Goal: Task Accomplishment & Management: Manage account settings

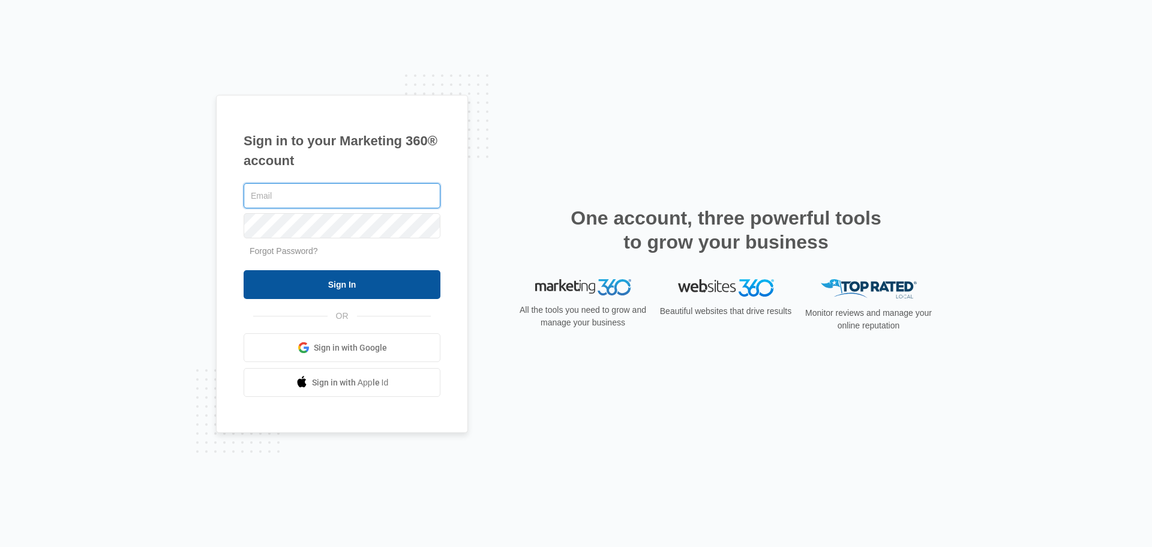
type input "[PERSON_NAME][EMAIL_ADDRESS][DOMAIN_NAME]"
click at [409, 285] on input "Sign In" at bounding box center [342, 284] width 197 height 29
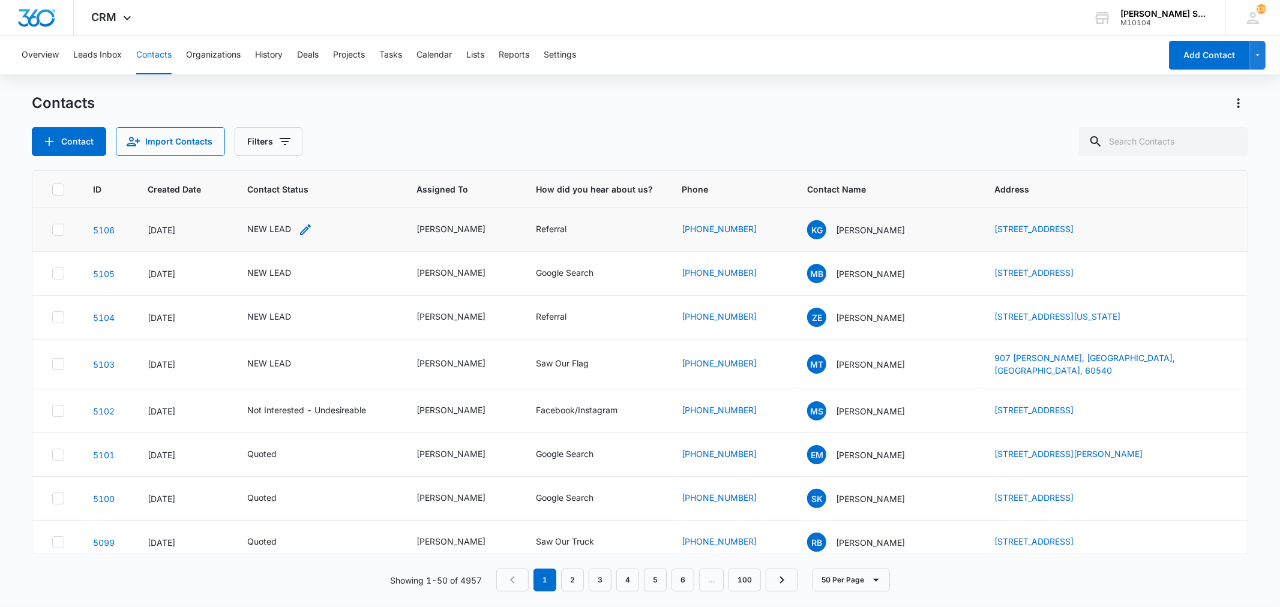
click at [276, 226] on div "NEW LEAD" at bounding box center [269, 229] width 44 height 13
click at [278, 150] on icon "Remove NEW LEAD" at bounding box center [282, 151] width 8 height 9
type input "un"
click at [271, 211] on p "Not Interested - Undesireable" at bounding box center [256, 213] width 35 height 50
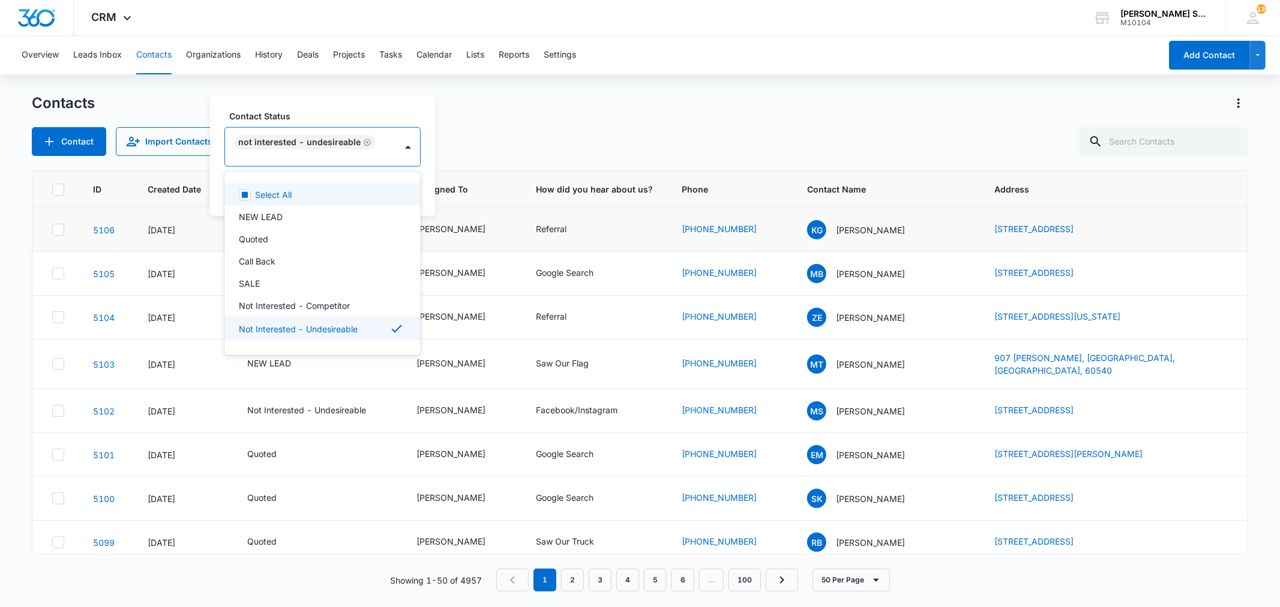
click at [425, 188] on div "Contact Status option Not Interested - Undesireable, selected. 15 results avail…" at bounding box center [322, 155] width 225 height 121
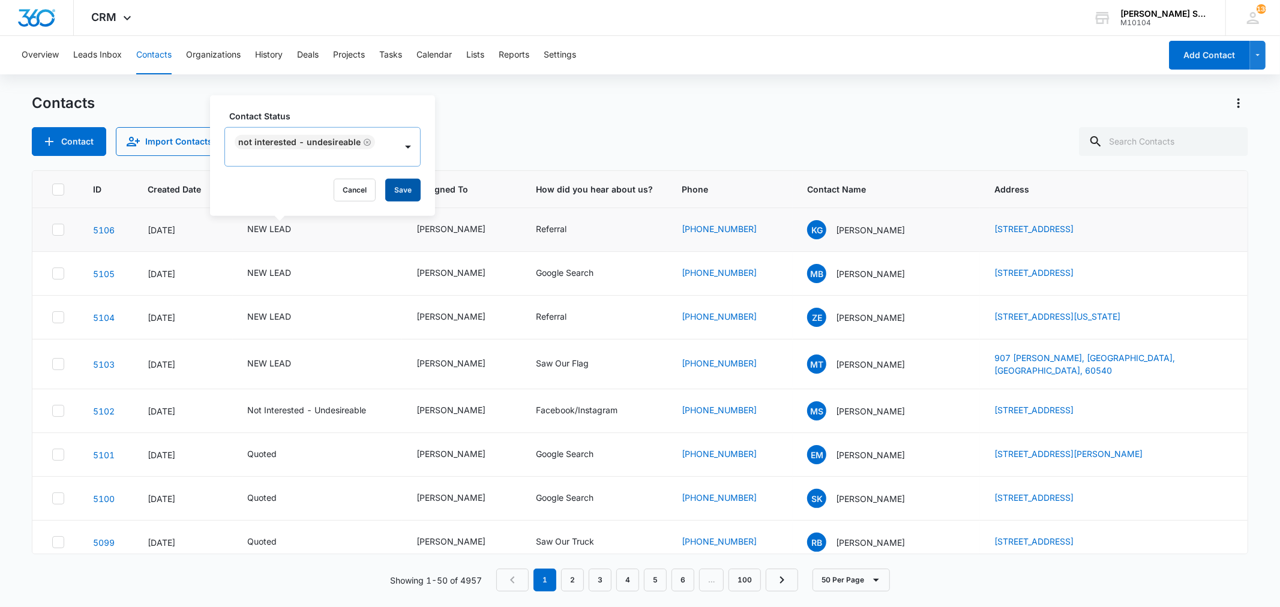
click at [400, 189] on button "Save" at bounding box center [402, 190] width 35 height 23
click at [1144, 145] on input "text" at bounding box center [1163, 141] width 169 height 29
paste input "[PERSON_NAME]"
type input "[PERSON_NAME]"
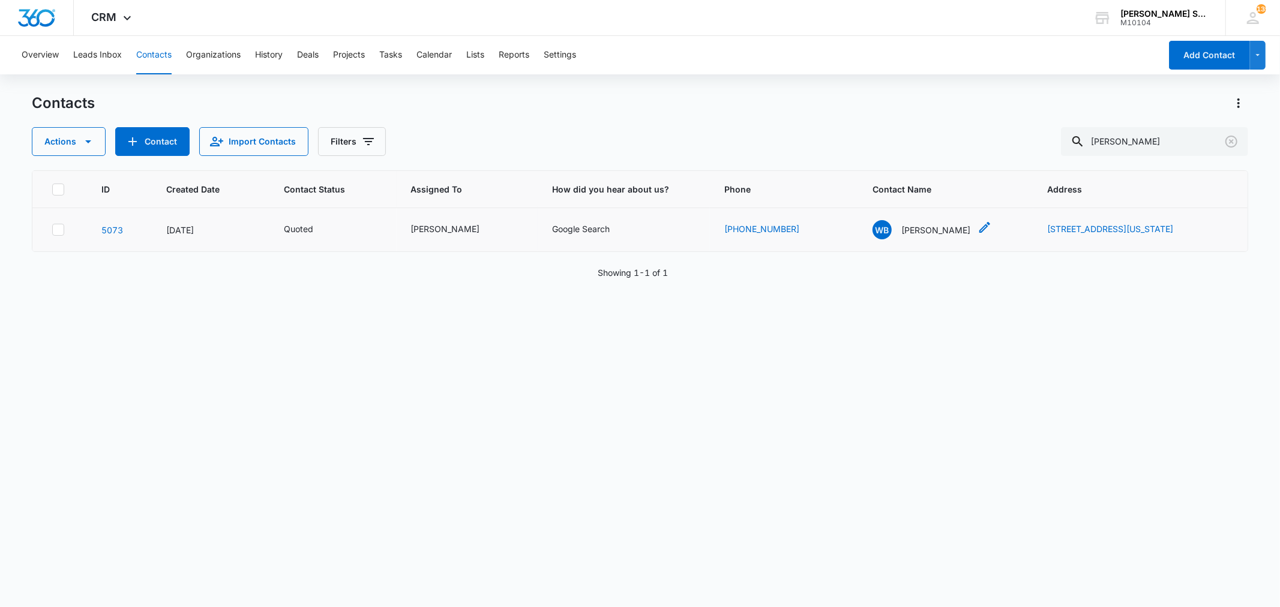
click at [901, 230] on p "[PERSON_NAME]" at bounding box center [935, 230] width 69 height 13
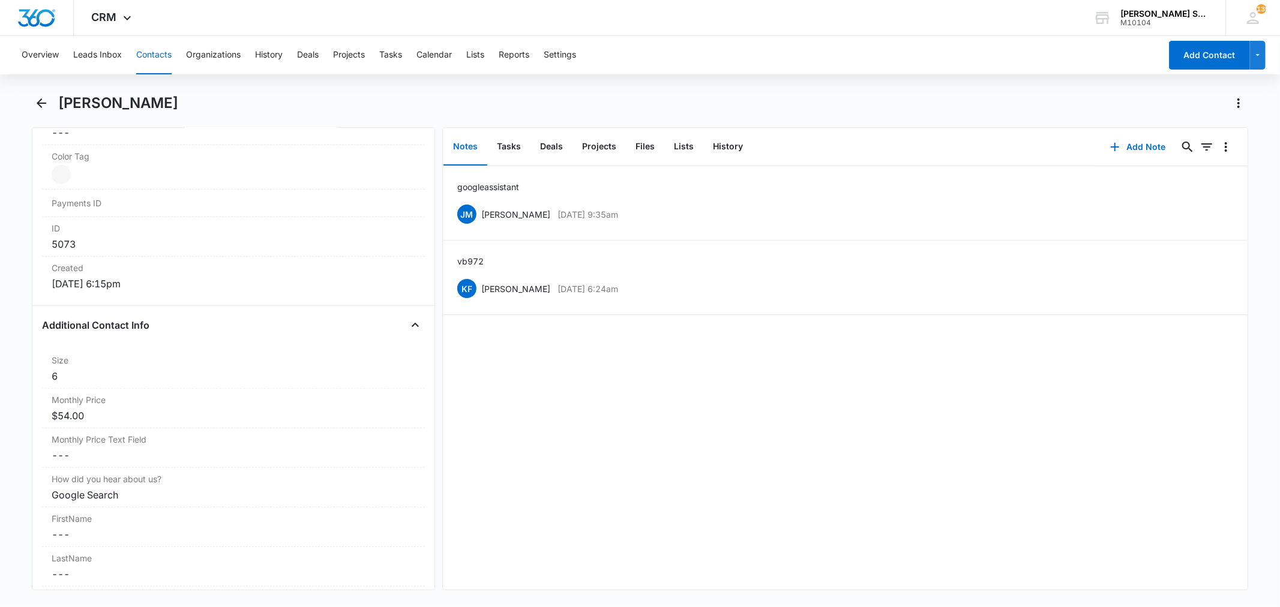
scroll to position [733, 0]
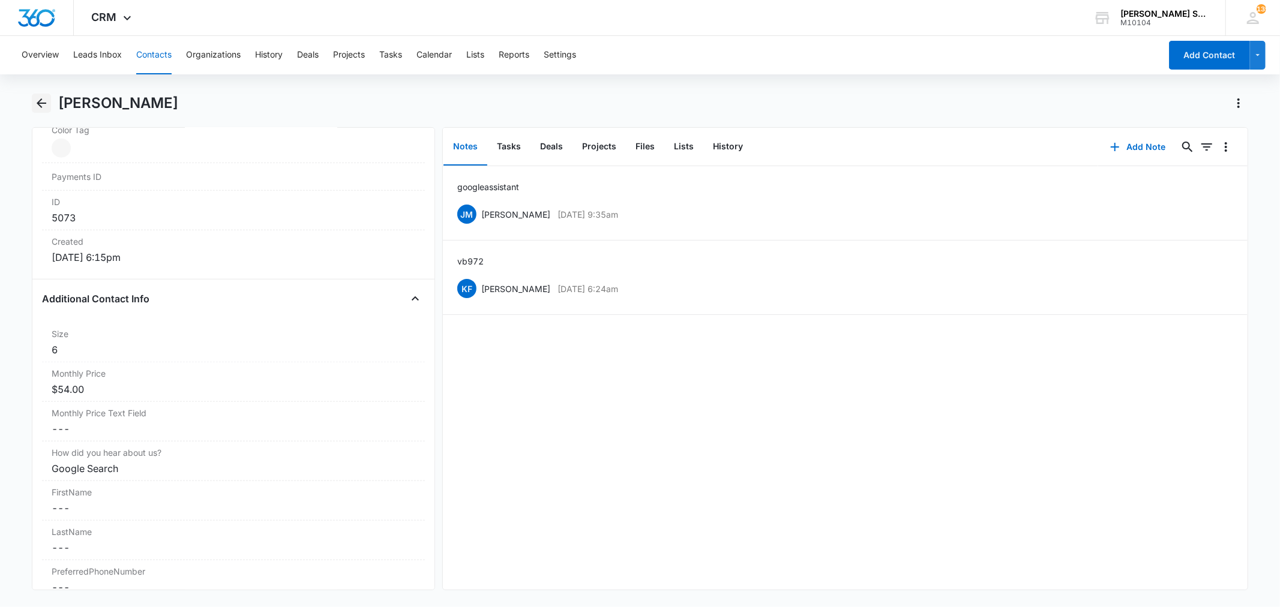
click at [47, 97] on icon "Back" at bounding box center [41, 103] width 14 height 14
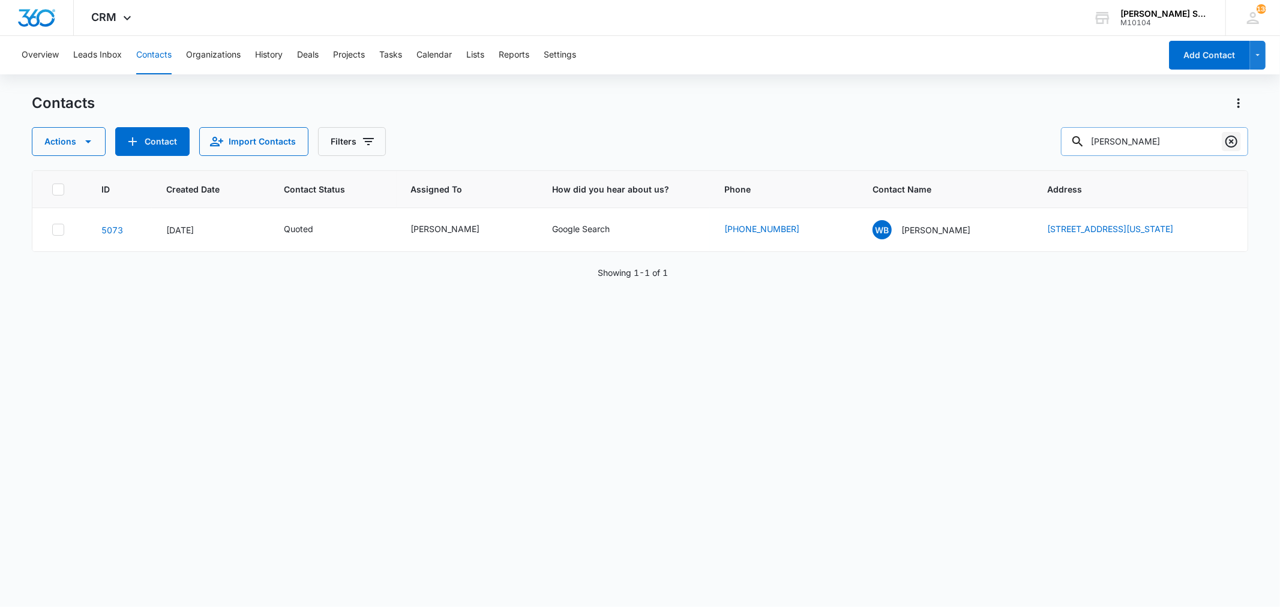
click at [1231, 139] on icon "Clear" at bounding box center [1231, 141] width 14 height 14
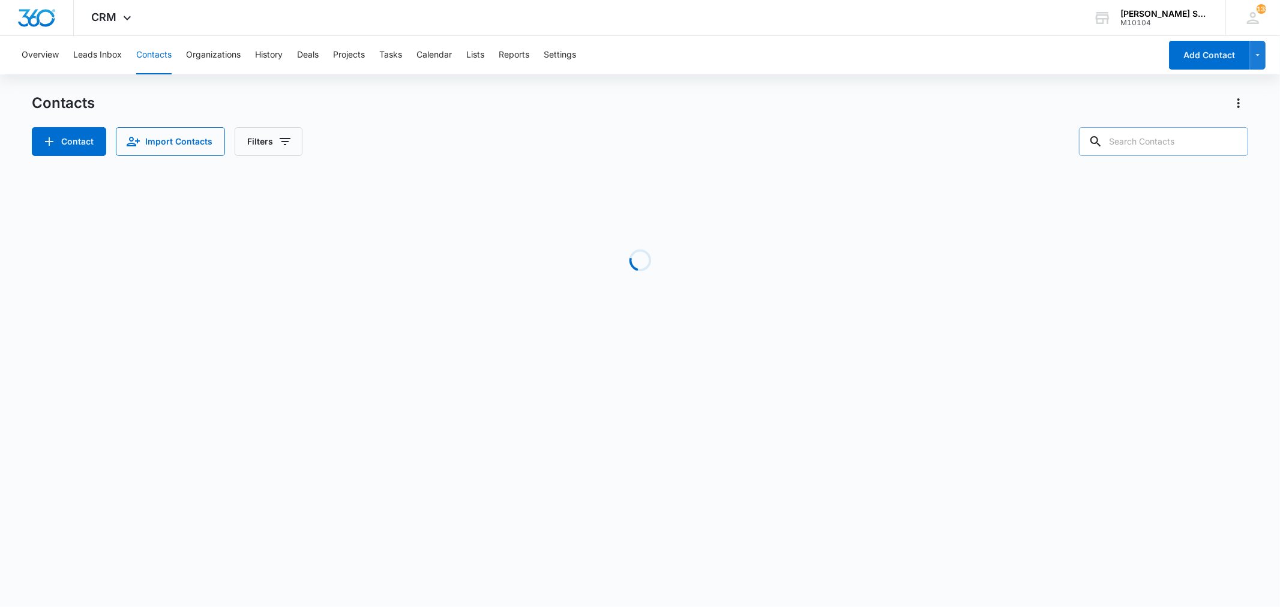
paste input "[EMAIL_ADDRESS][DOMAIN_NAME]"
type input "[EMAIL_ADDRESS][DOMAIN_NAME]"
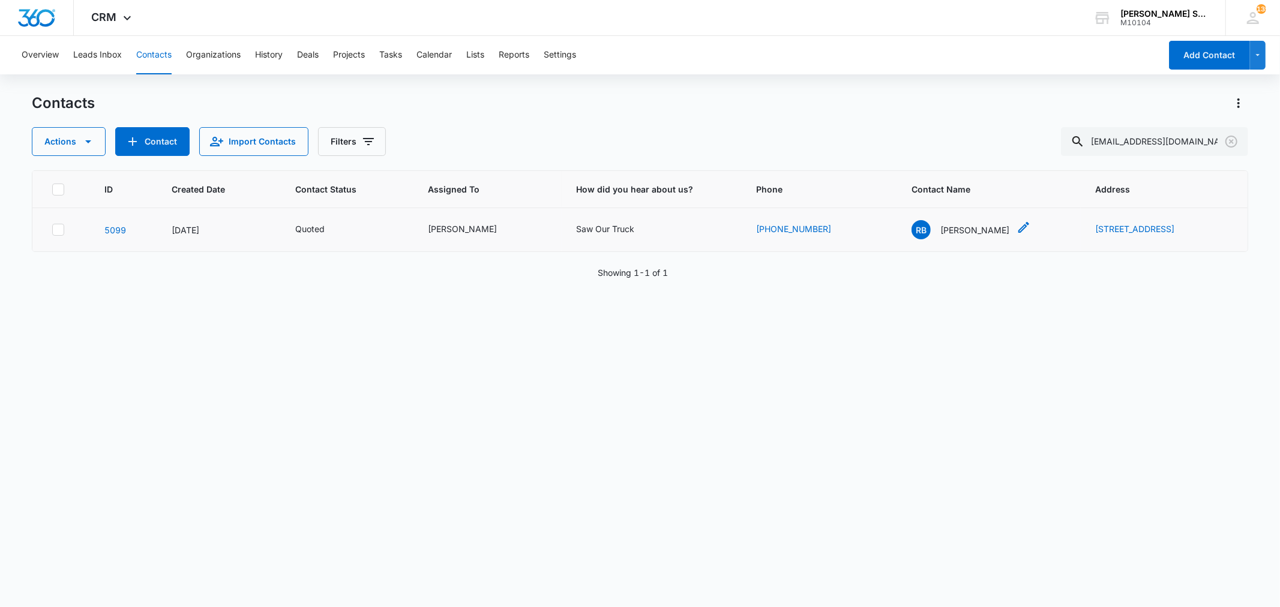
click at [940, 224] on p "[PERSON_NAME]" at bounding box center [974, 230] width 69 height 13
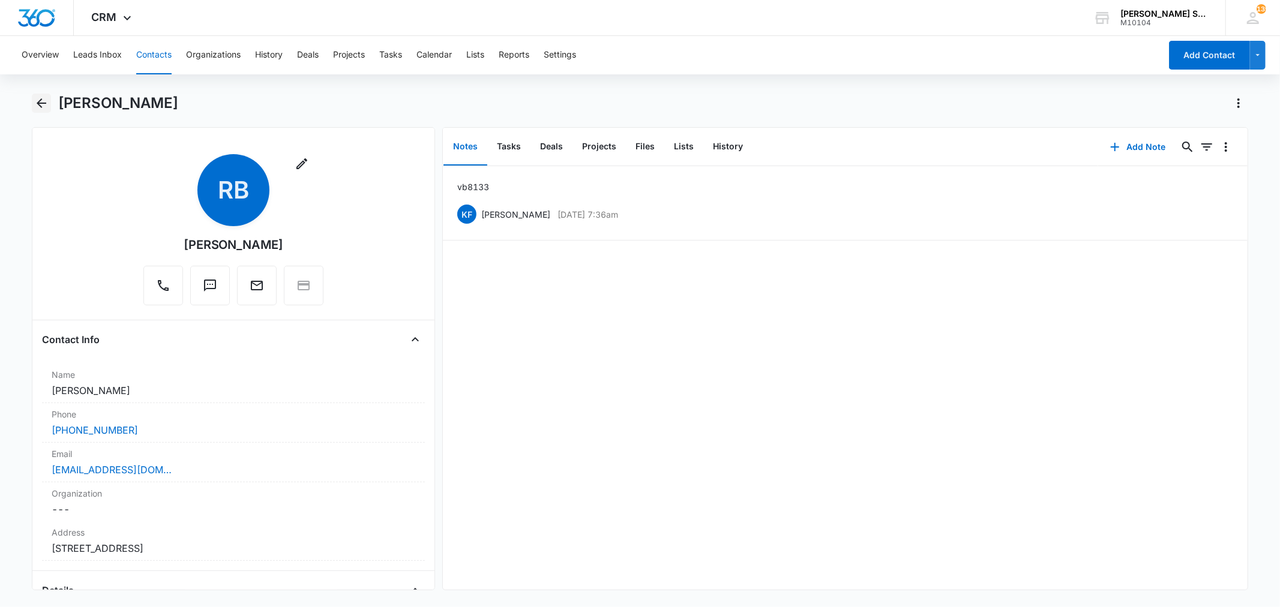
click at [42, 107] on icon "Back" at bounding box center [42, 103] width 10 height 10
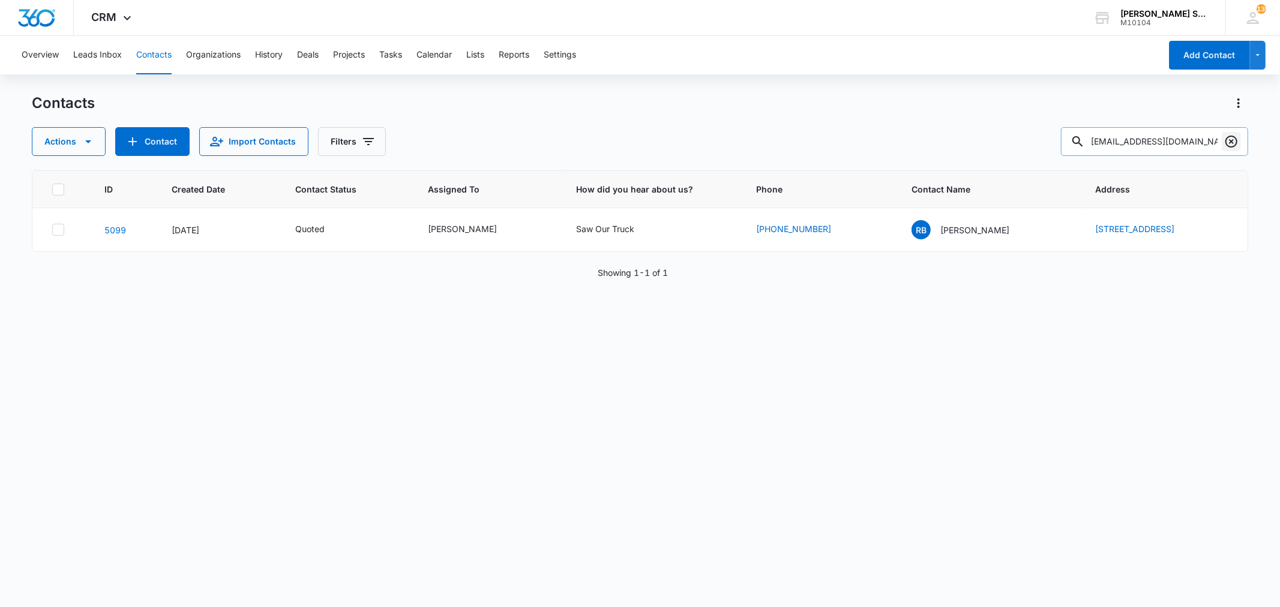
click at [1234, 139] on icon "Clear" at bounding box center [1231, 141] width 14 height 14
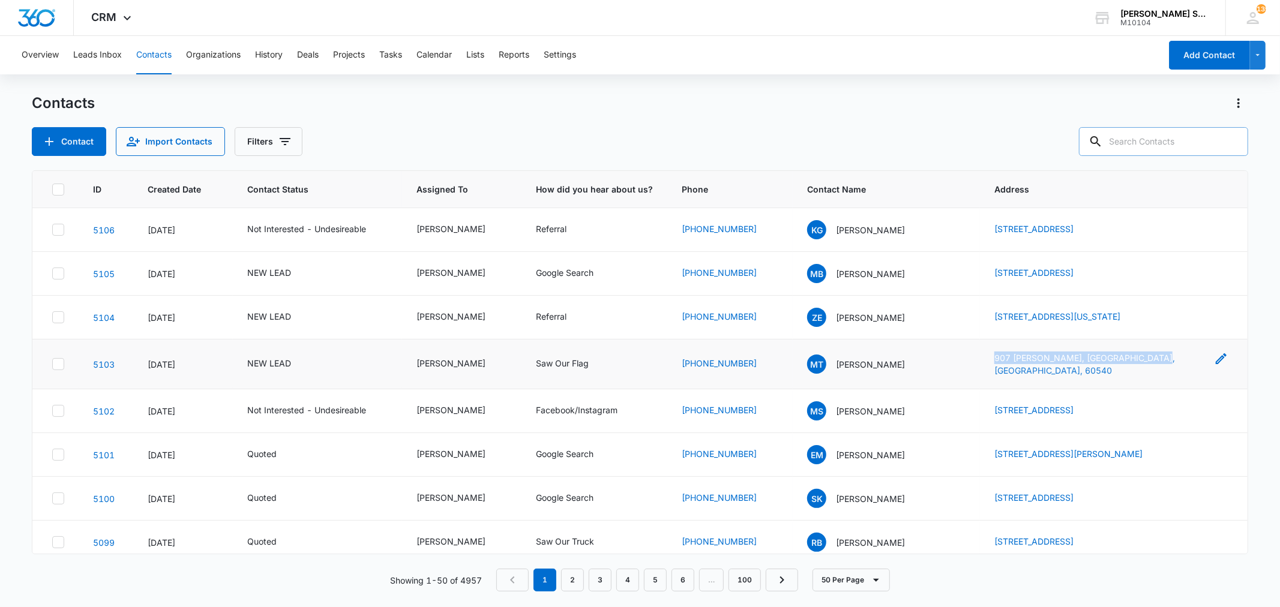
drag, startPoint x: 974, startPoint y: 354, endPoint x: 1126, endPoint y: 360, distance: 151.9
click at [1126, 360] on td "907 [PERSON_NAME], [GEOGRAPHIC_DATA], [GEOGRAPHIC_DATA], 60540" at bounding box center [1113, 365] width 267 height 50
copy link "907 [PERSON_NAME], [GEOGRAPHIC_DATA], [GEOGRAPHIC_DATA], 60540"
click at [850, 358] on p "[PERSON_NAME]" at bounding box center [870, 364] width 69 height 13
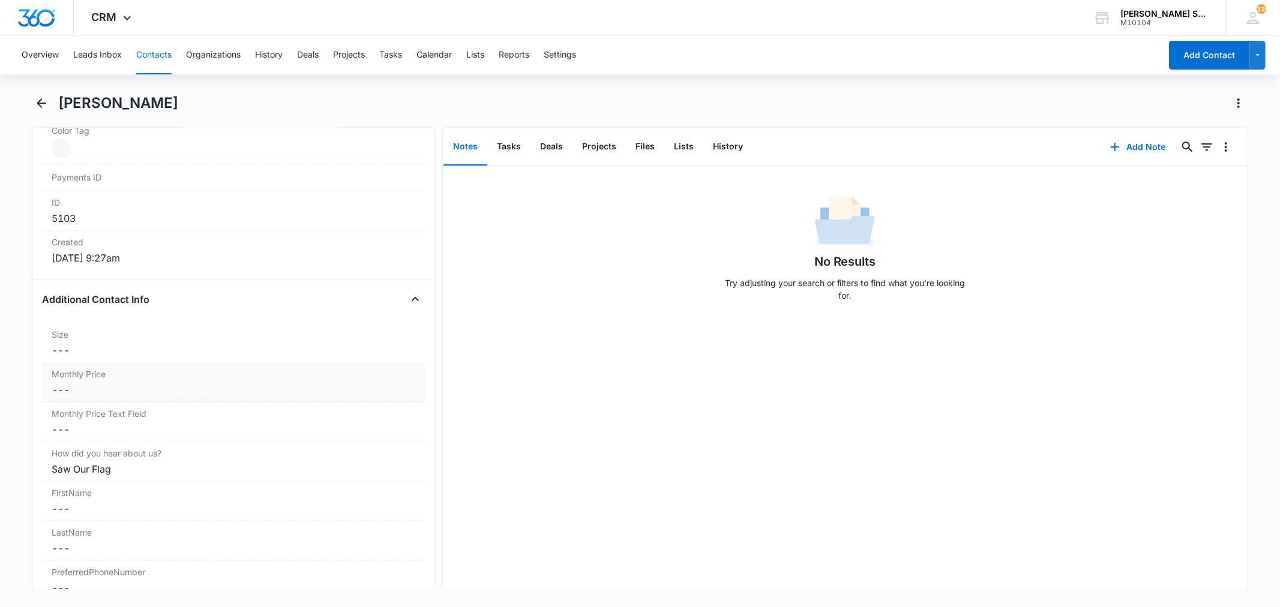
scroll to position [733, 0]
click at [121, 392] on dd "Cancel Save Changes ---" at bounding box center [233, 389] width 363 height 14
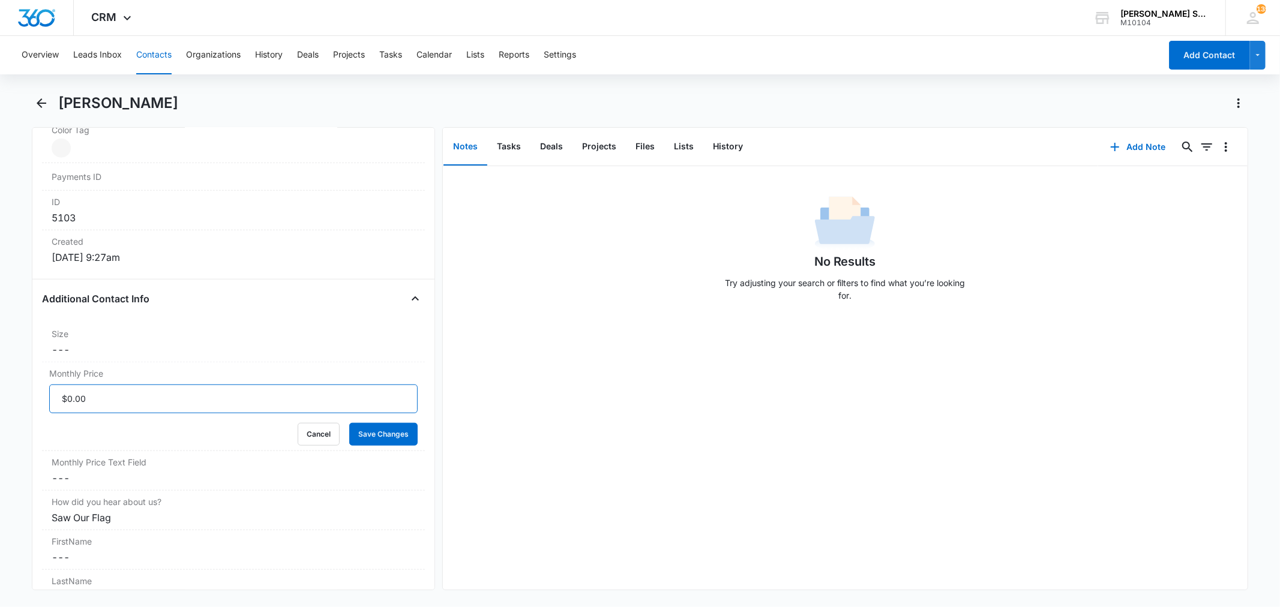
click at [115, 398] on input "Monthly Price" at bounding box center [233, 399] width 368 height 29
type input "$57.60"
click at [349, 423] on button "Save Changes" at bounding box center [383, 434] width 68 height 23
click at [111, 357] on dd "Cancel Save Changes ---" at bounding box center [233, 350] width 363 height 14
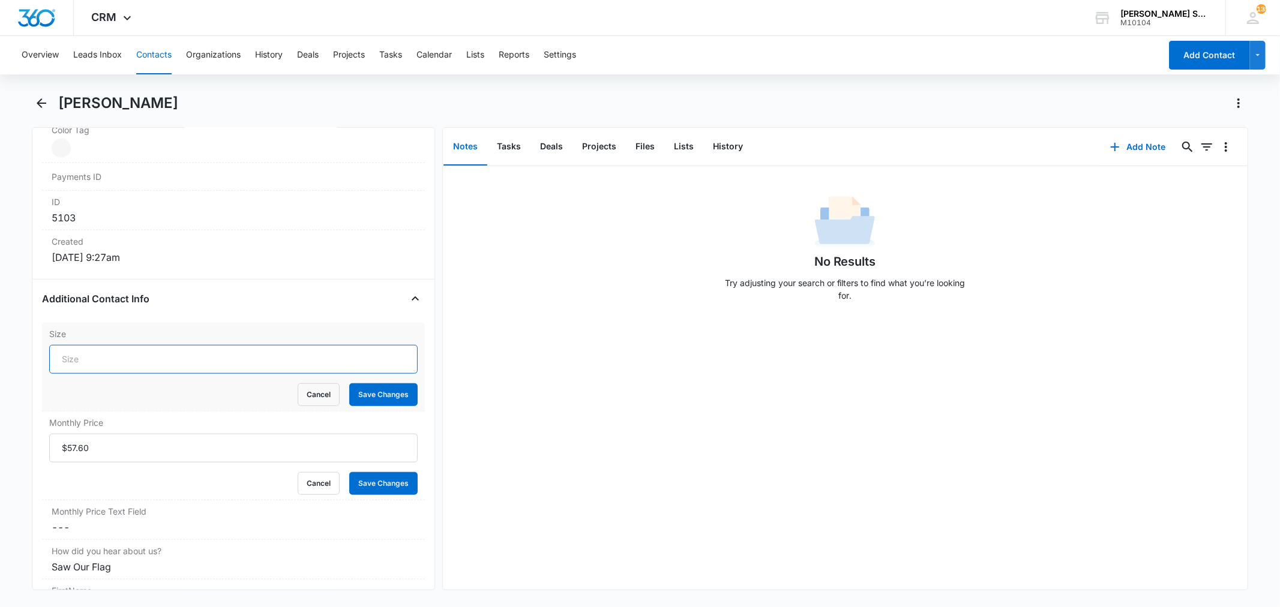
click at [111, 357] on input "Size" at bounding box center [233, 359] width 368 height 29
type input "7"
click at [349, 383] on button "Save Changes" at bounding box center [383, 394] width 68 height 23
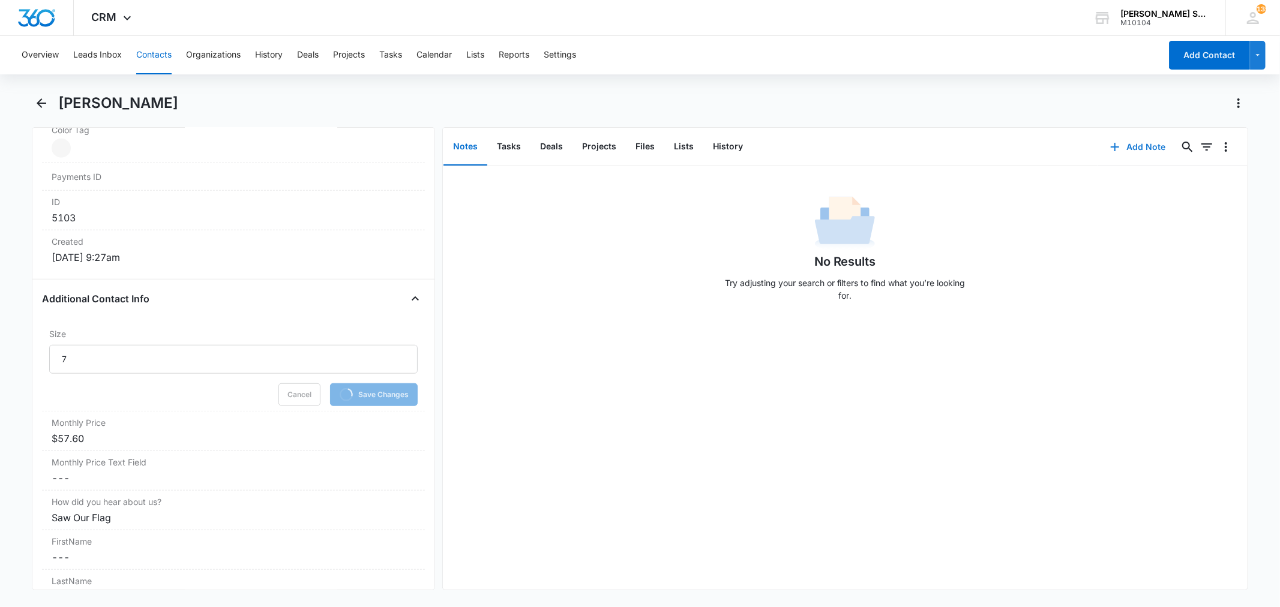
click at [1117, 152] on button "Add Note" at bounding box center [1138, 147] width 80 height 29
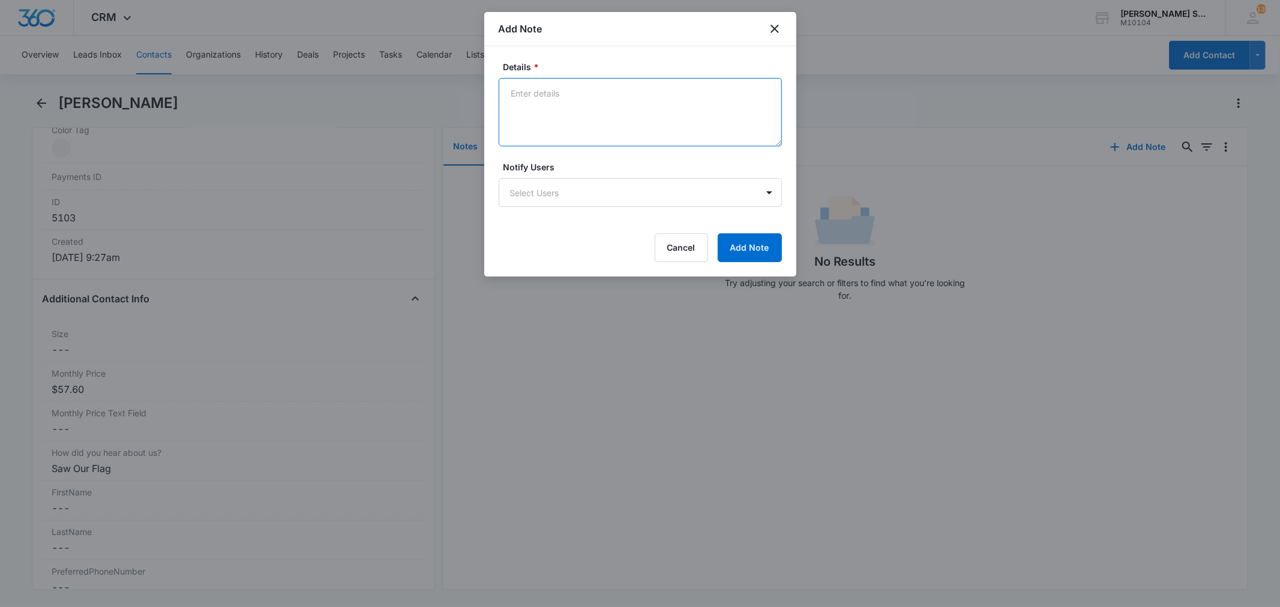
click at [640, 117] on textarea "Details *" at bounding box center [640, 112] width 283 height 68
type textarea "vb8 72"
click at [727, 238] on button "Add Note" at bounding box center [750, 247] width 64 height 29
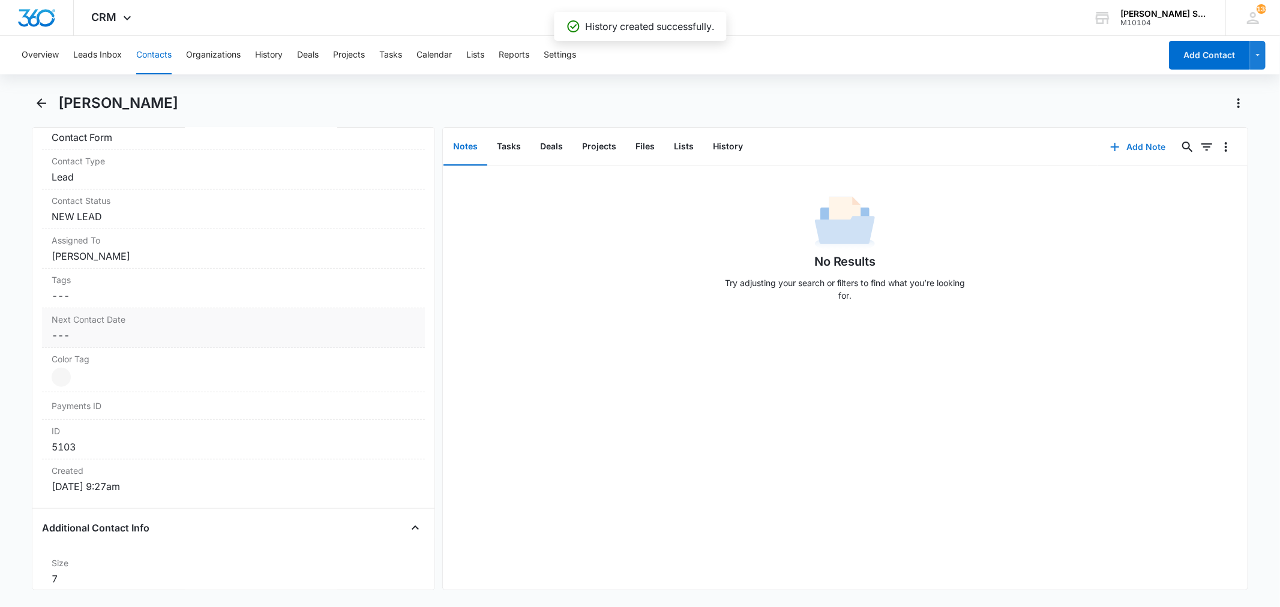
scroll to position [466, 0]
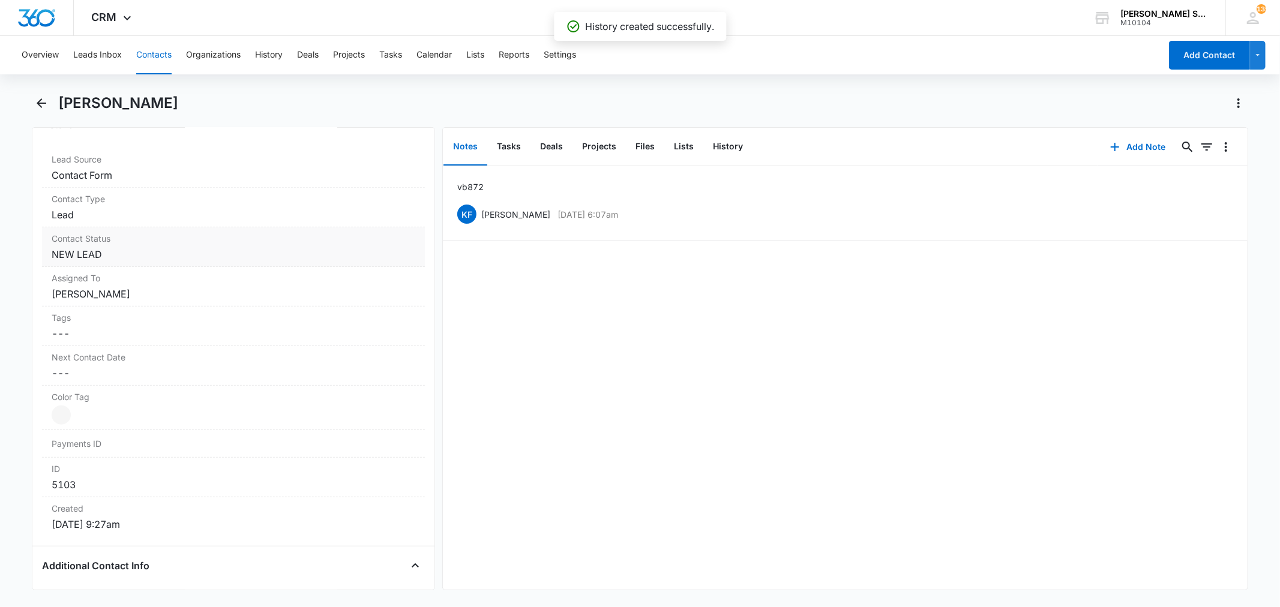
click at [100, 250] on dd "Cancel Save Changes NEW LEAD" at bounding box center [233, 254] width 363 height 14
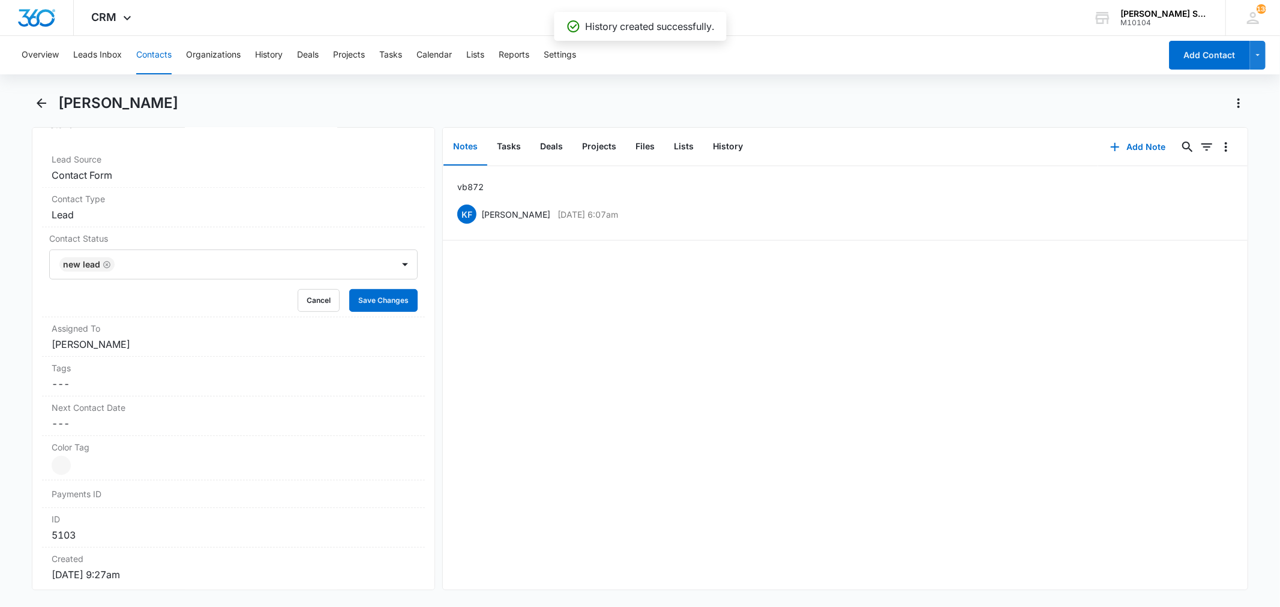
click at [105, 268] on icon "Remove NEW LEAD" at bounding box center [107, 264] width 8 height 9
click at [99, 267] on div at bounding box center [219, 264] width 316 height 17
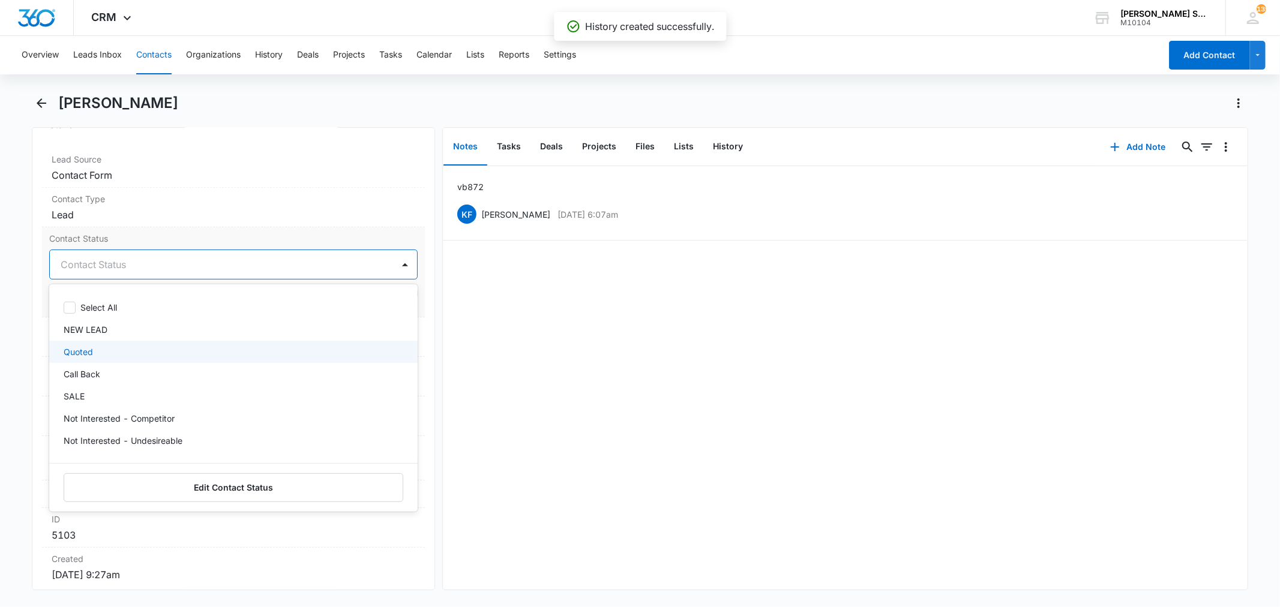
click at [94, 352] on div "Quoted" at bounding box center [232, 352] width 337 height 13
drag, startPoint x: 178, startPoint y: 239, endPoint x: 187, endPoint y: 240, distance: 9.7
click at [179, 239] on label "Contact Status" at bounding box center [233, 238] width 368 height 13
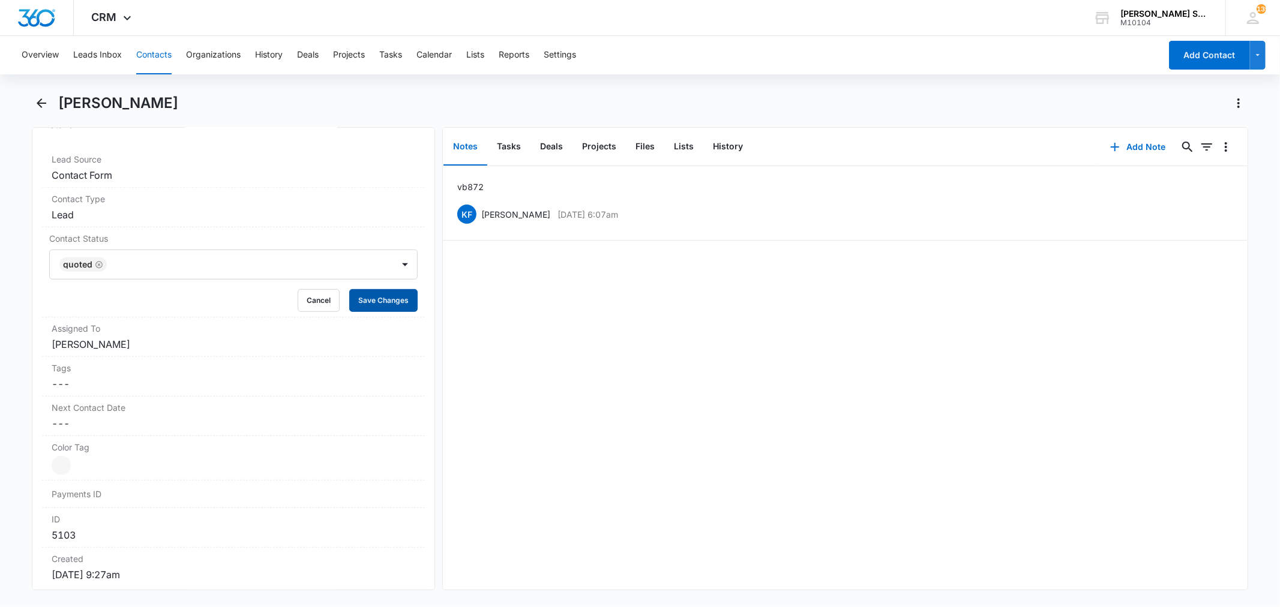
click at [359, 295] on button "Save Changes" at bounding box center [383, 300] width 68 height 23
click at [91, 346] on dd "Cancel Save Changes [PERSON_NAME]" at bounding box center [233, 344] width 363 height 14
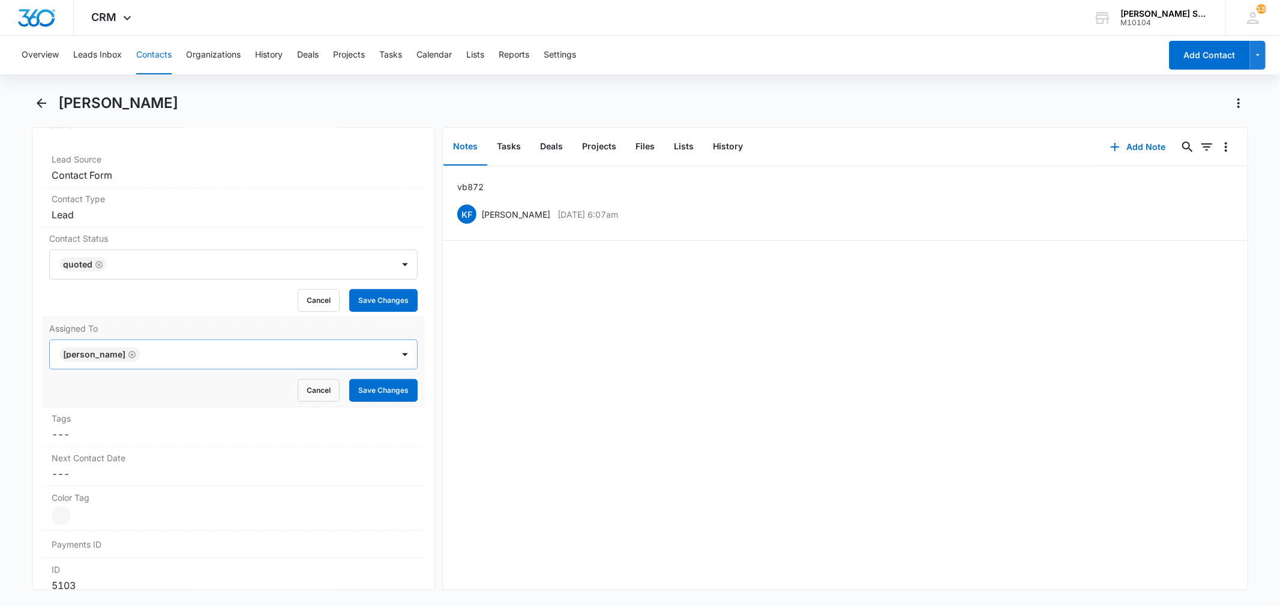
click at [136, 379] on div "Cancel Save Changes" at bounding box center [233, 390] width 368 height 23
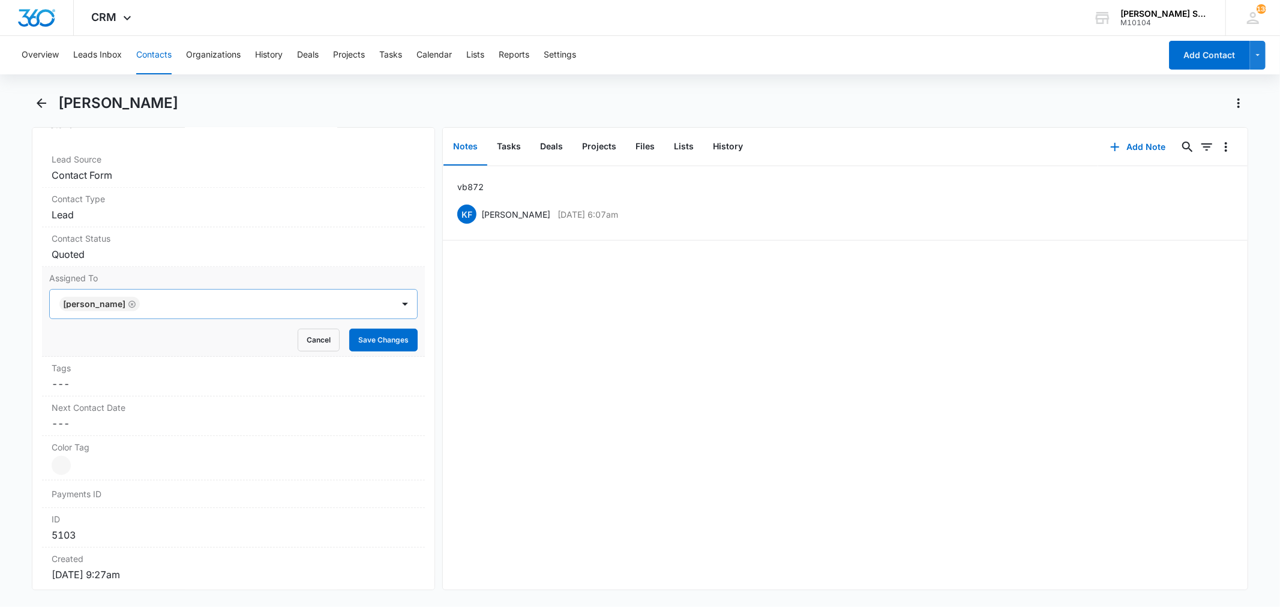
click at [136, 304] on icon "Remove Kenneth Florman" at bounding box center [132, 304] width 8 height 9
type input "ji"
click at [121, 341] on div "[PERSON_NAME]" at bounding box center [232, 347] width 337 height 13
click at [214, 285] on div "Assigned To [PERSON_NAME] Cancel Save Changes" at bounding box center [233, 312] width 382 height 90
click at [356, 344] on button "Save Changes" at bounding box center [383, 340] width 68 height 23
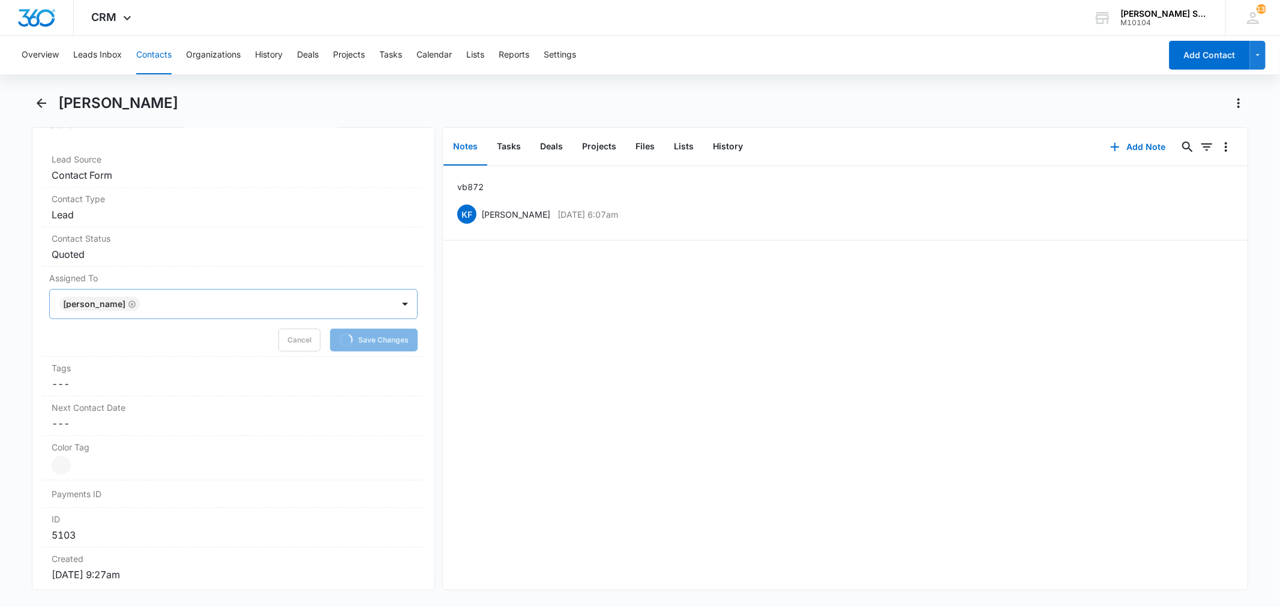
click at [681, 520] on div "vb8 72 KF [PERSON_NAME] [DATE] 6:07am Delete Edit" at bounding box center [845, 378] width 805 height 424
click at [46, 100] on icon "Back" at bounding box center [41, 103] width 14 height 14
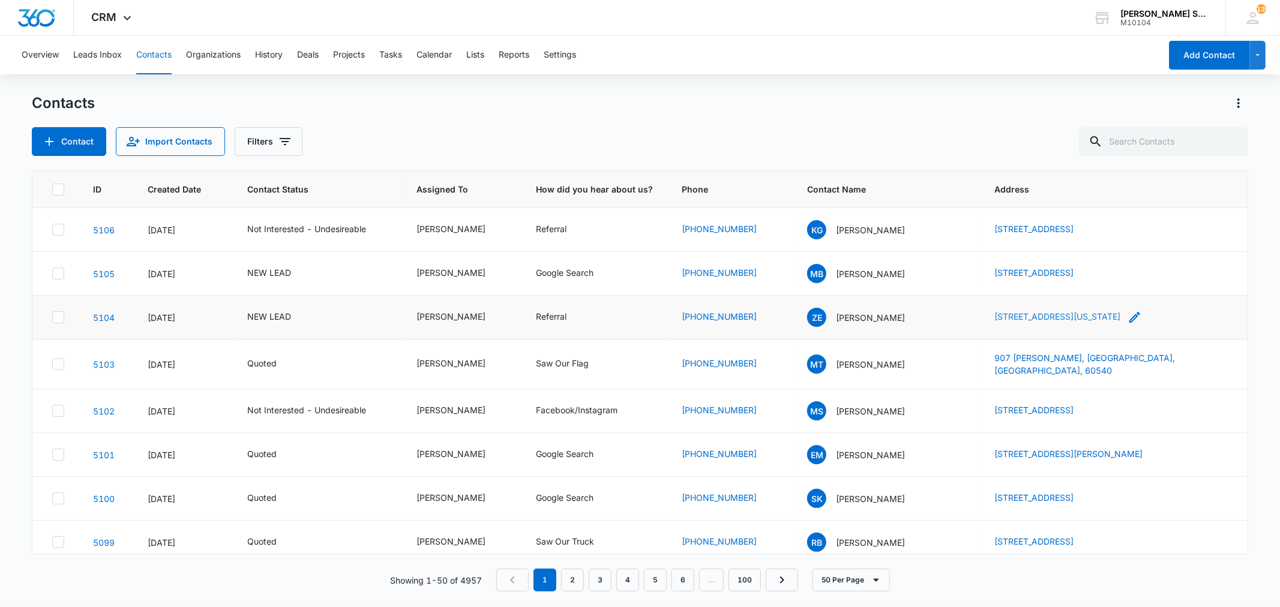
drag, startPoint x: 969, startPoint y: 315, endPoint x: 1130, endPoint y: 315, distance: 161.4
click at [1130, 315] on td "[STREET_ADDRESS][US_STATE]" at bounding box center [1113, 318] width 267 height 44
copy link "[STREET_ADDRESS][US_STATE]"
click at [836, 317] on p "[PERSON_NAME]" at bounding box center [870, 317] width 69 height 13
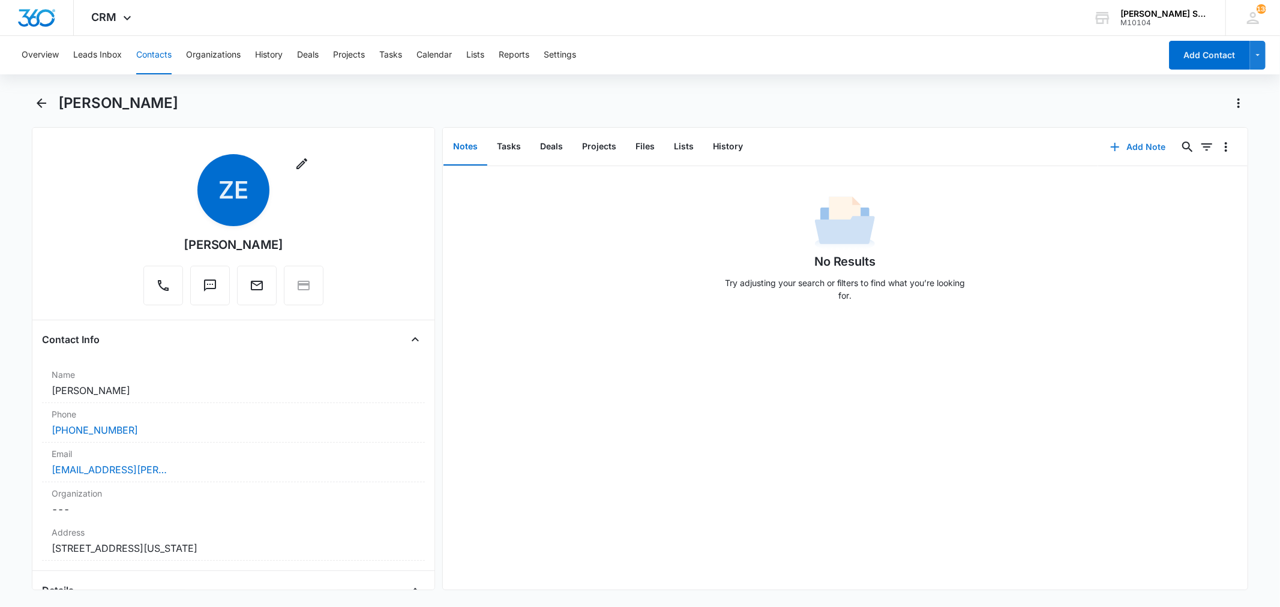
click at [1114, 143] on button "Add Note" at bounding box center [1138, 147] width 80 height 29
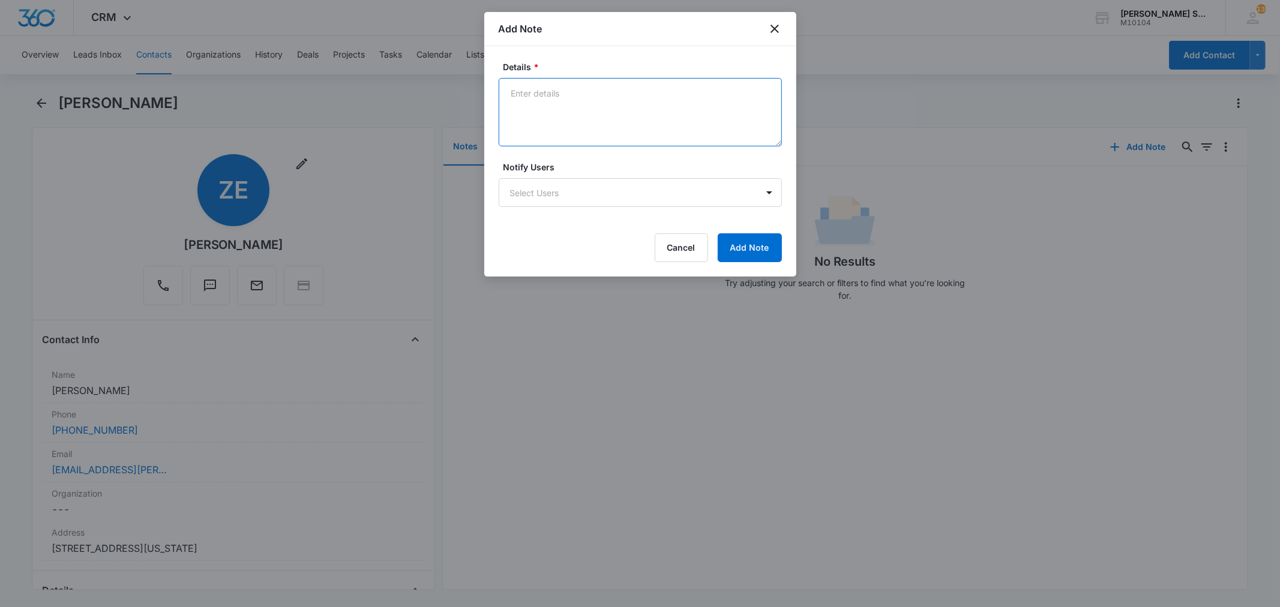
click at [621, 119] on textarea "Details *" at bounding box center [640, 112] width 283 height 68
type textarea "vb8 72"
click at [733, 245] on button "Add Note" at bounding box center [750, 247] width 64 height 29
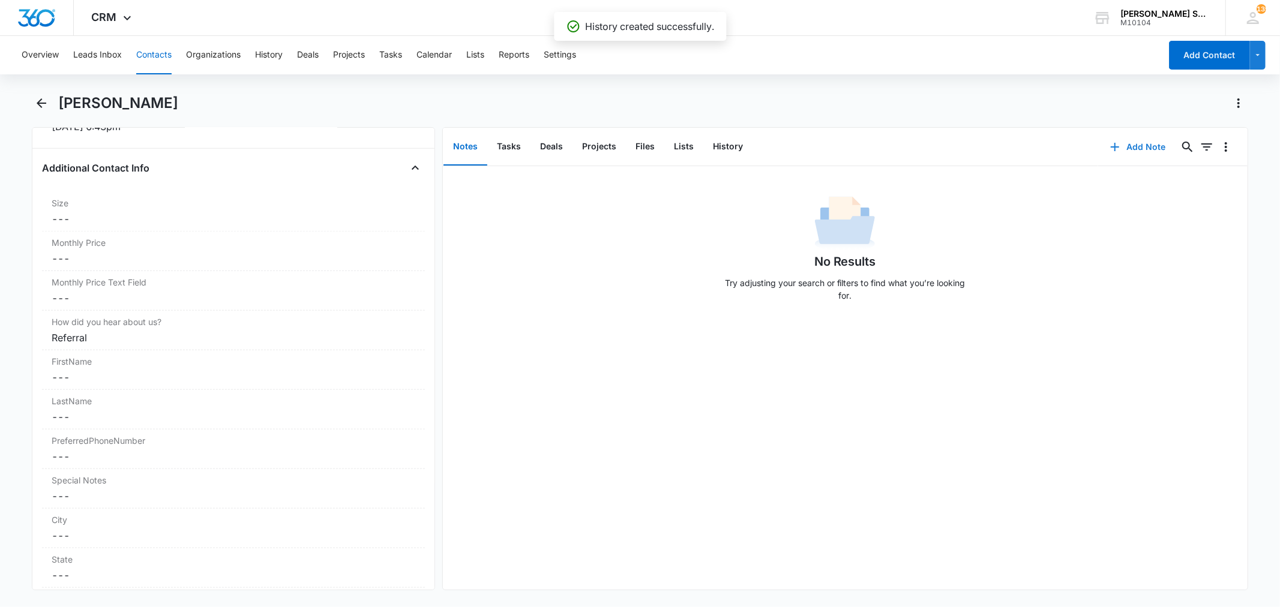
scroll to position [866, 0]
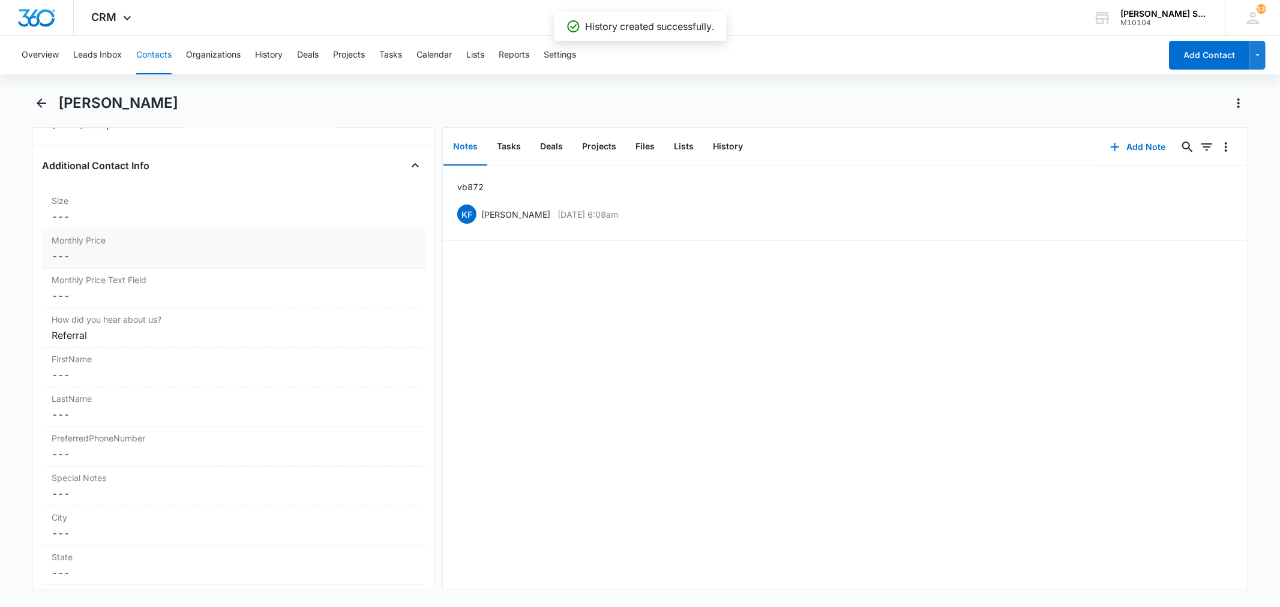
click at [85, 259] on dd "Cancel Save Changes ---" at bounding box center [233, 256] width 363 height 14
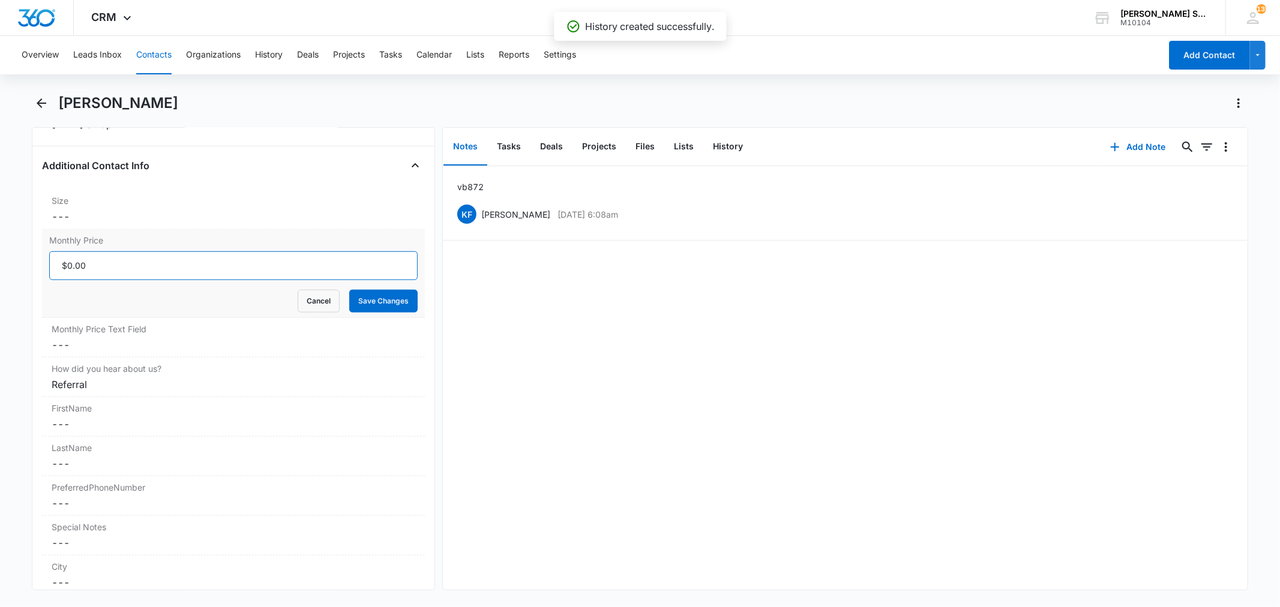
click at [85, 259] on input "Monthly Price" at bounding box center [233, 265] width 368 height 29
type input "$57.60"
click at [349, 290] on button "Save Changes" at bounding box center [383, 301] width 68 height 23
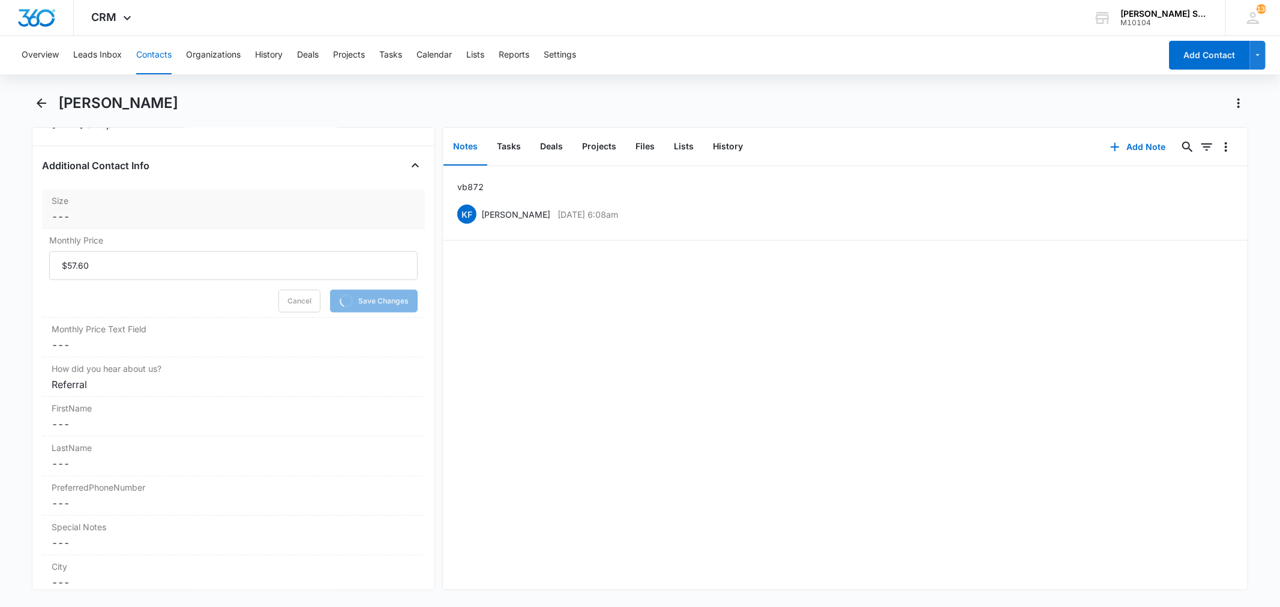
click at [97, 212] on dd "Cancel Save Changes ---" at bounding box center [233, 216] width 363 height 14
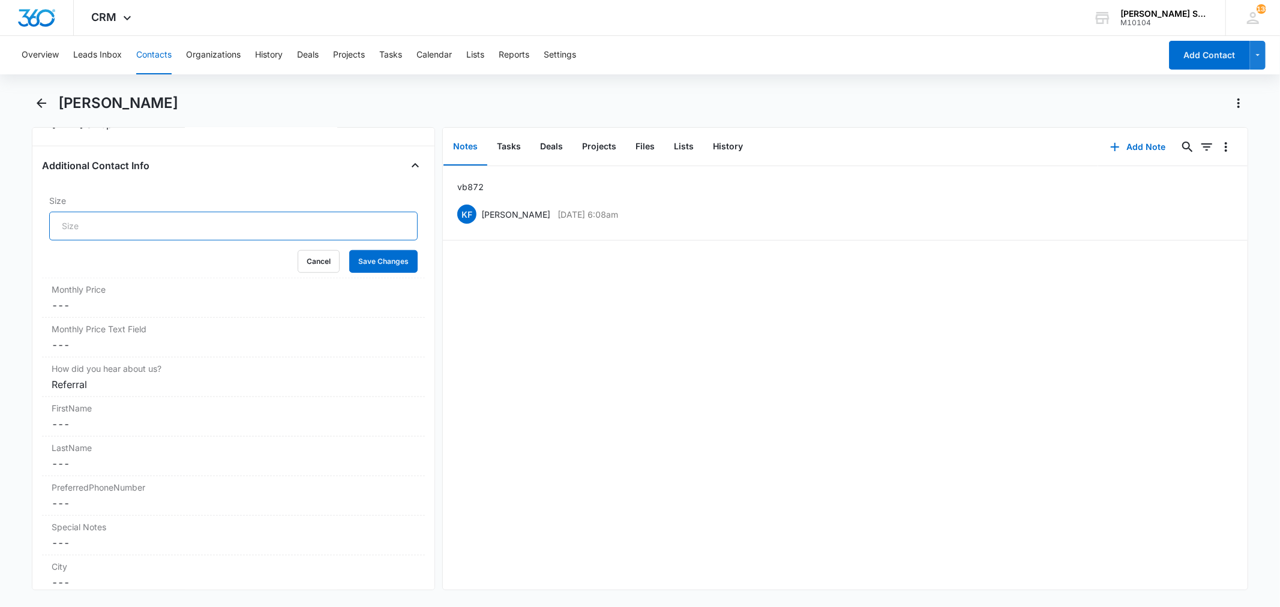
click at [98, 223] on input "Size" at bounding box center [233, 226] width 368 height 29
click at [349, 250] on button "Save Changes" at bounding box center [383, 261] width 68 height 23
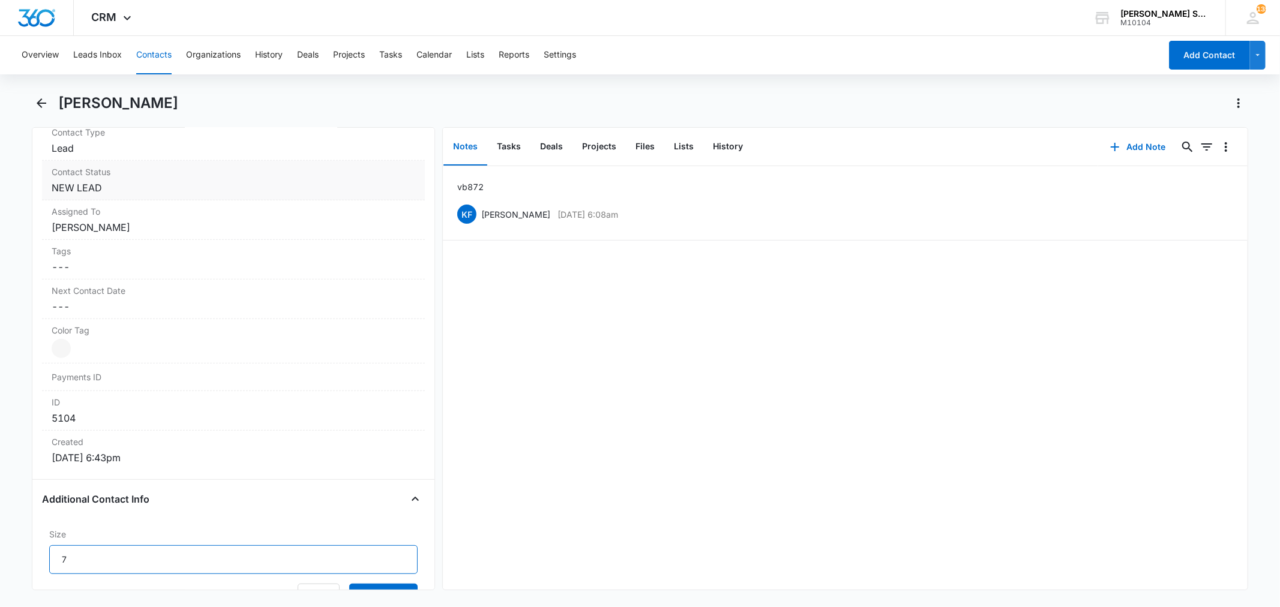
type input "7"
click at [100, 190] on dd "Cancel Save Changes NEW LEAD" at bounding box center [233, 188] width 363 height 14
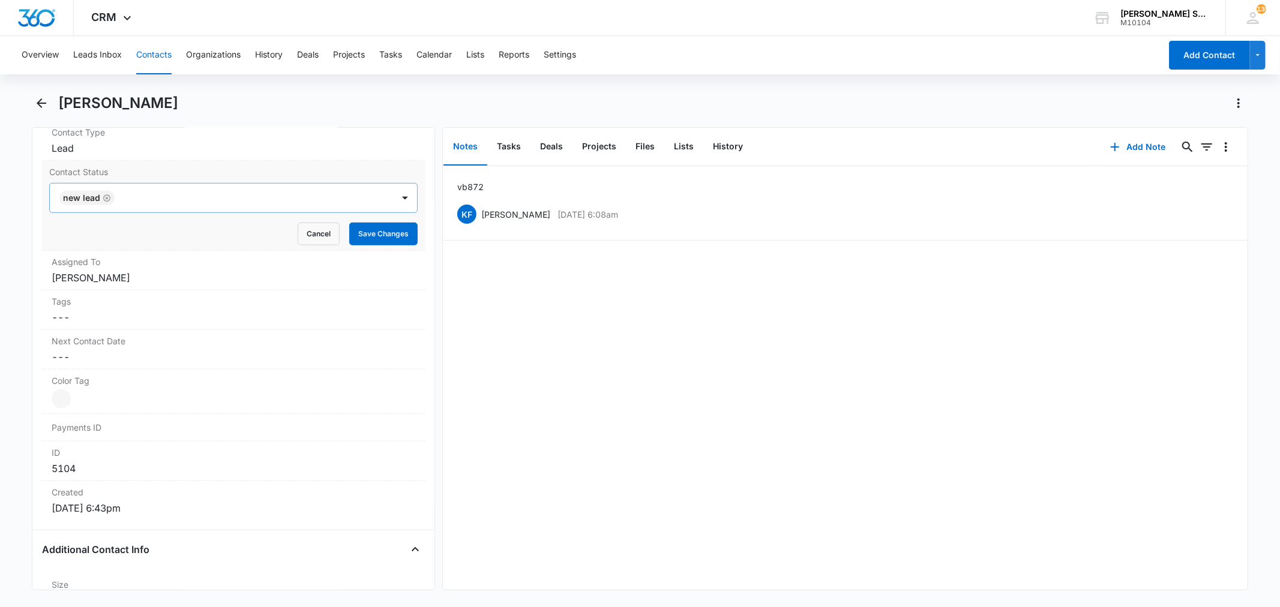
click at [107, 199] on icon "Remove NEW LEAD" at bounding box center [106, 197] width 7 height 7
click at [107, 199] on div at bounding box center [219, 198] width 316 height 17
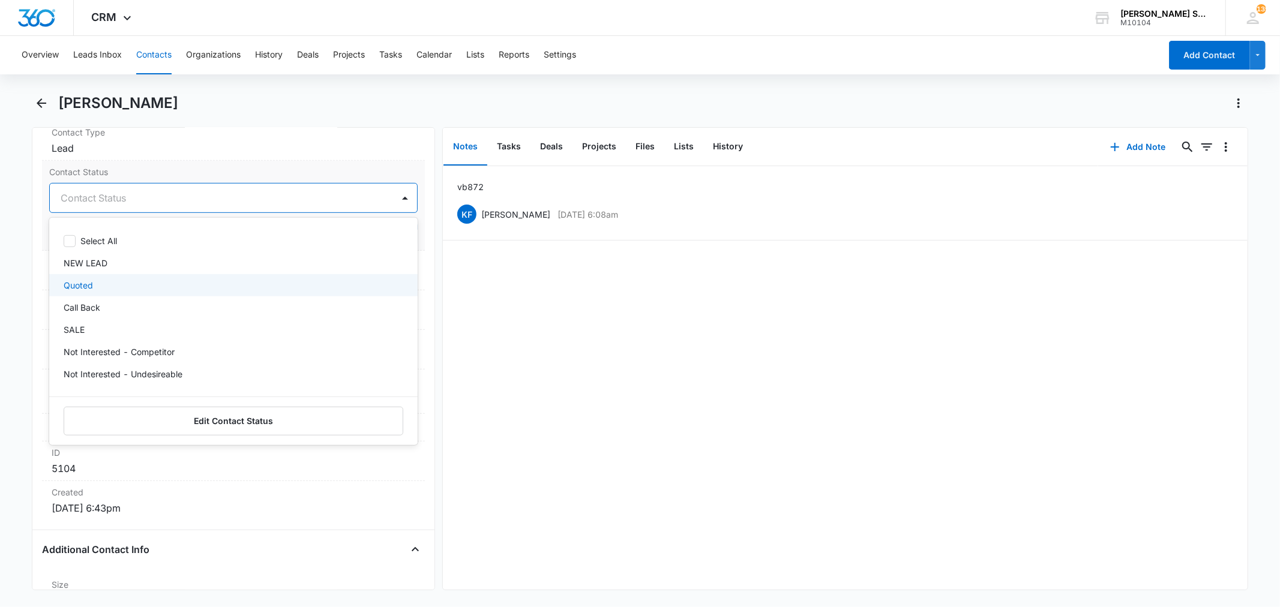
click at [86, 292] on div "Quoted" at bounding box center [233, 285] width 368 height 22
click at [187, 176] on label "Contact Status" at bounding box center [233, 172] width 368 height 13
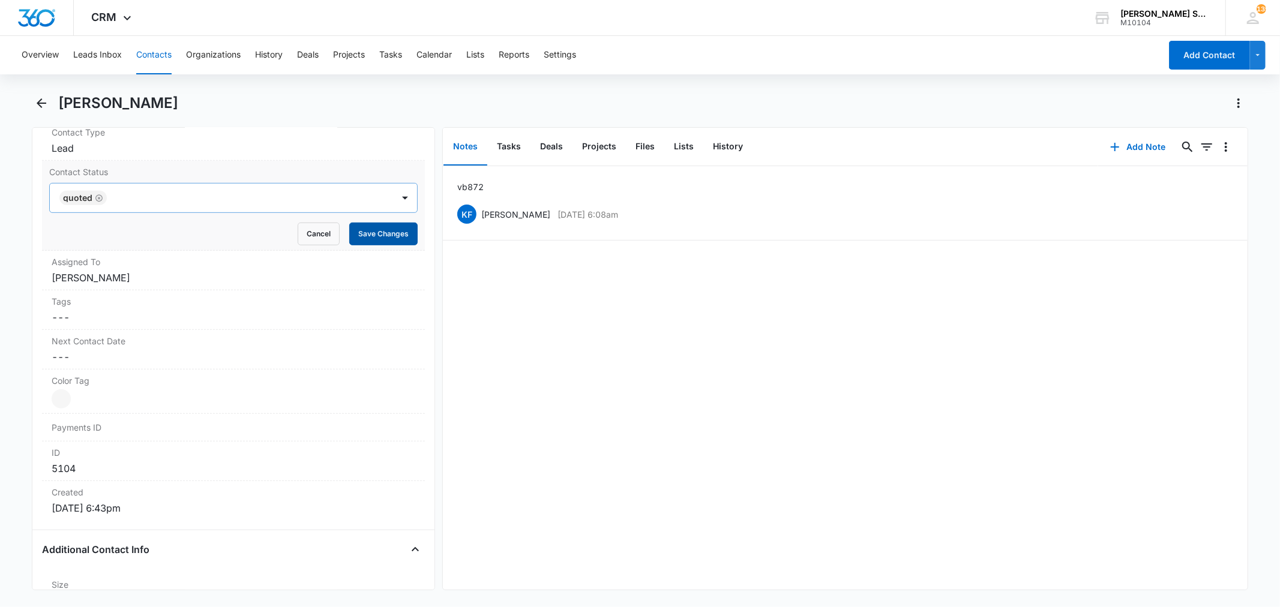
click at [349, 232] on button "Save Changes" at bounding box center [383, 234] width 68 height 23
click at [143, 278] on dd "Cancel Save Changes [PERSON_NAME]" at bounding box center [233, 278] width 363 height 14
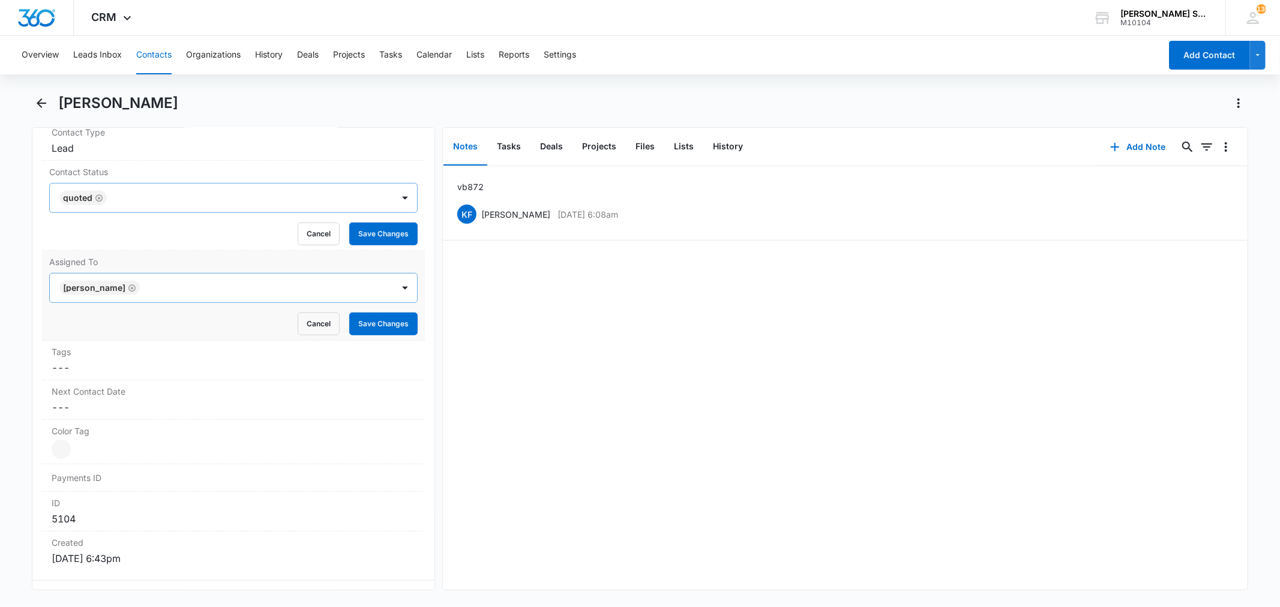
click at [136, 288] on icon "Remove Kenneth Florman" at bounding box center [132, 288] width 8 height 9
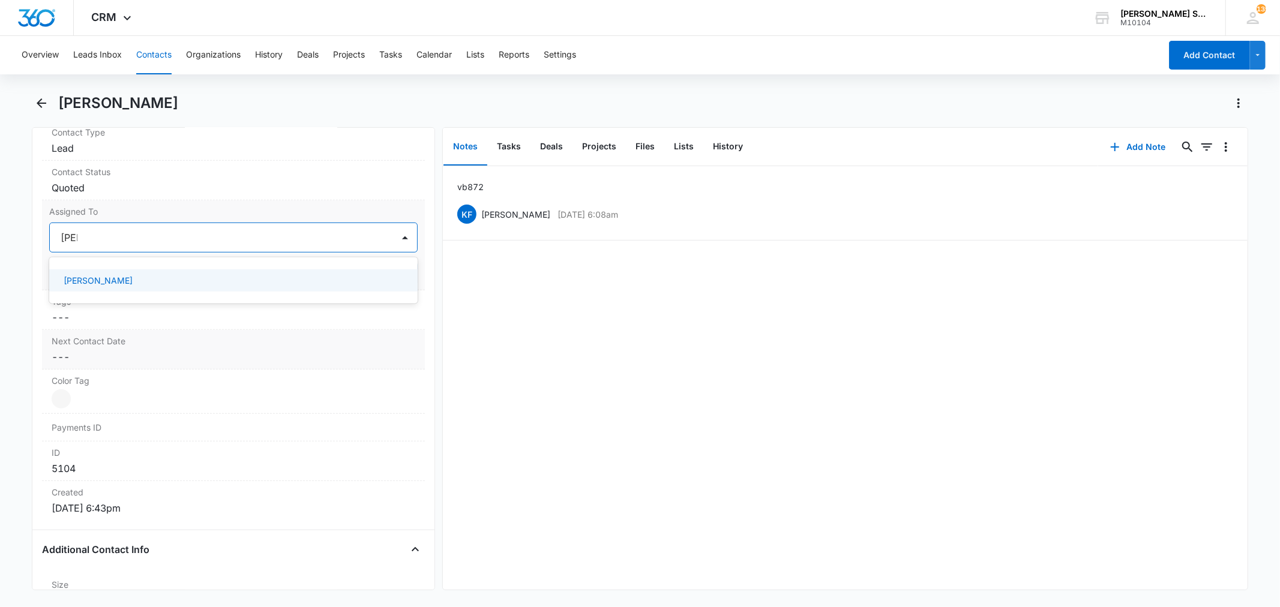
type input "[PERSON_NAME]"
click at [117, 335] on label "Next Contact Date" at bounding box center [233, 341] width 363 height 13
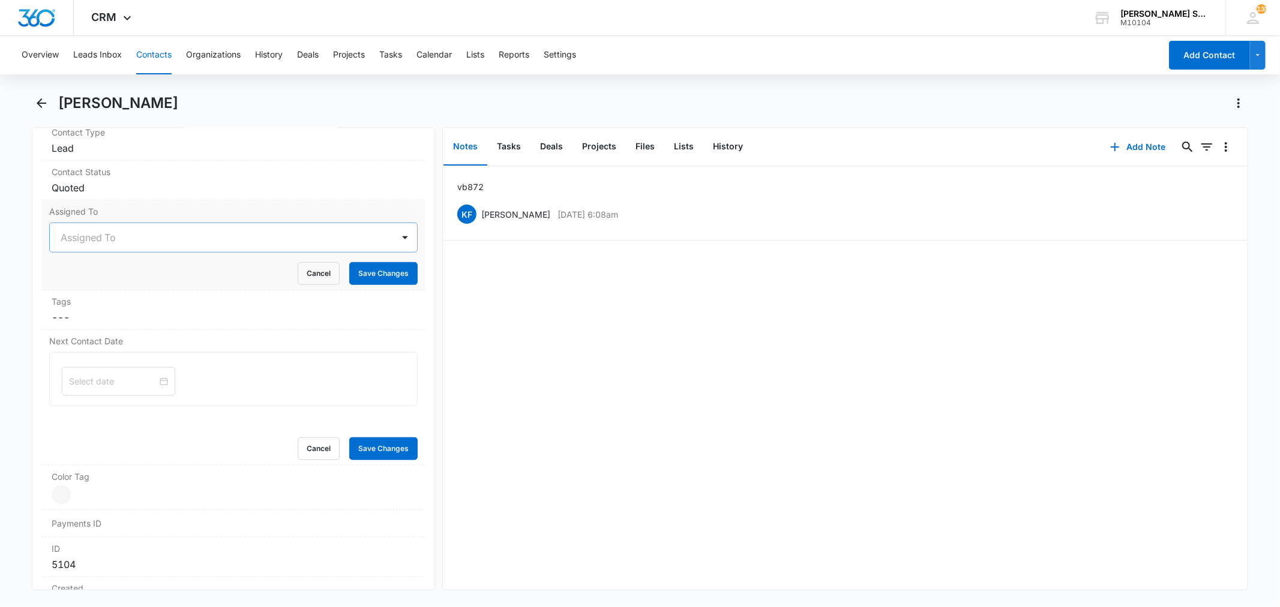
click at [123, 242] on div at bounding box center [219, 237] width 316 height 17
type input "[PERSON_NAME]"
click at [107, 283] on p "[PERSON_NAME]" at bounding box center [98, 280] width 69 height 13
click at [199, 205] on label "Assigned To" at bounding box center [233, 211] width 368 height 13
click at [355, 268] on button "Save Changes" at bounding box center [383, 273] width 68 height 23
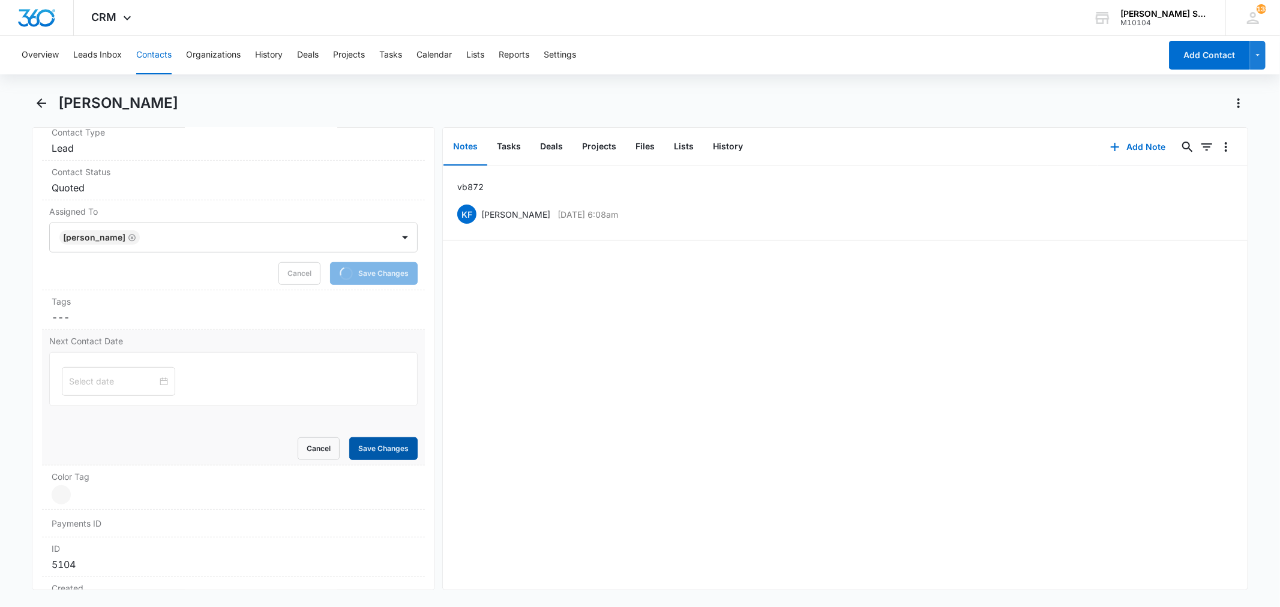
click at [380, 458] on button "Save Changes" at bounding box center [383, 448] width 68 height 23
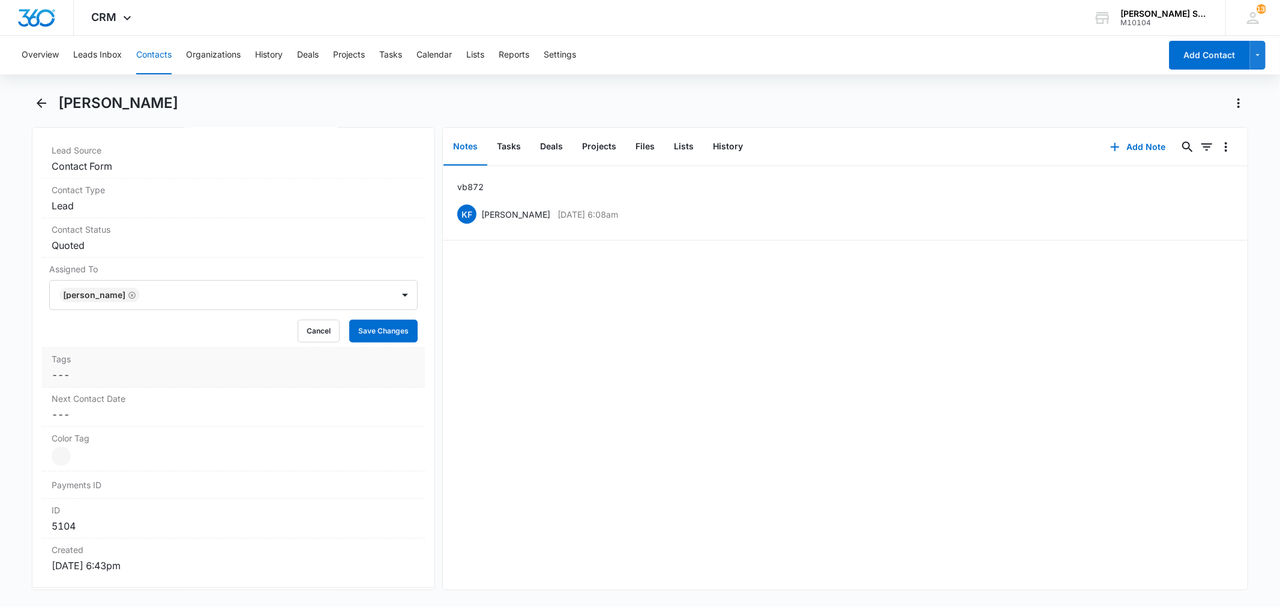
scroll to position [466, 0]
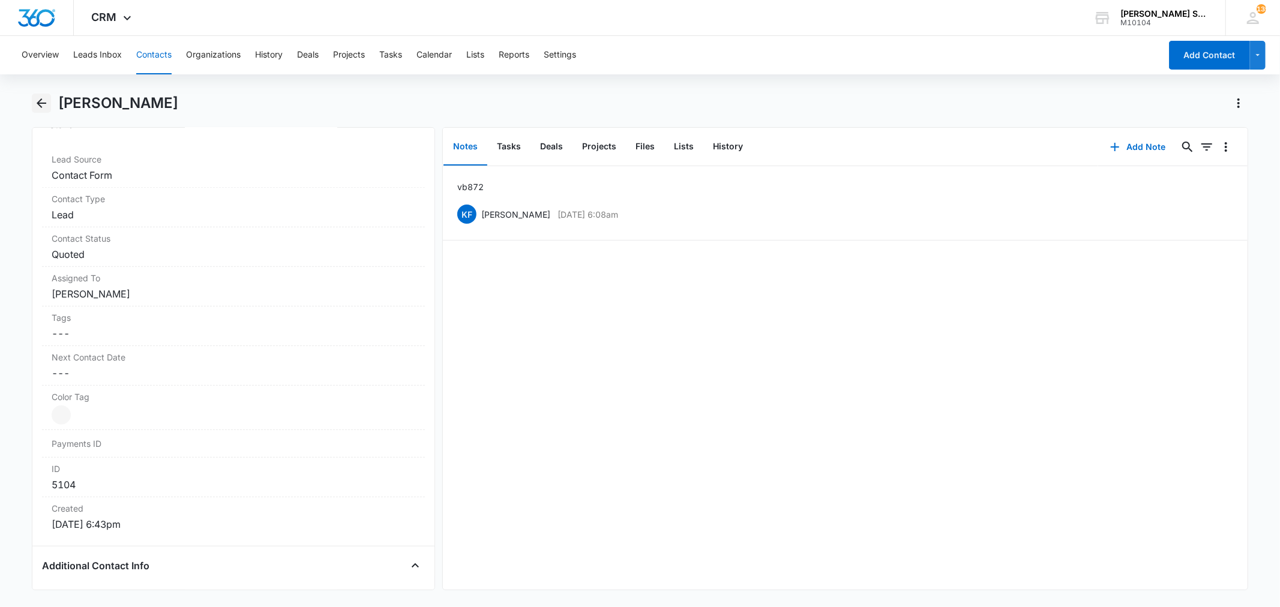
click at [44, 103] on icon "Back" at bounding box center [42, 103] width 10 height 10
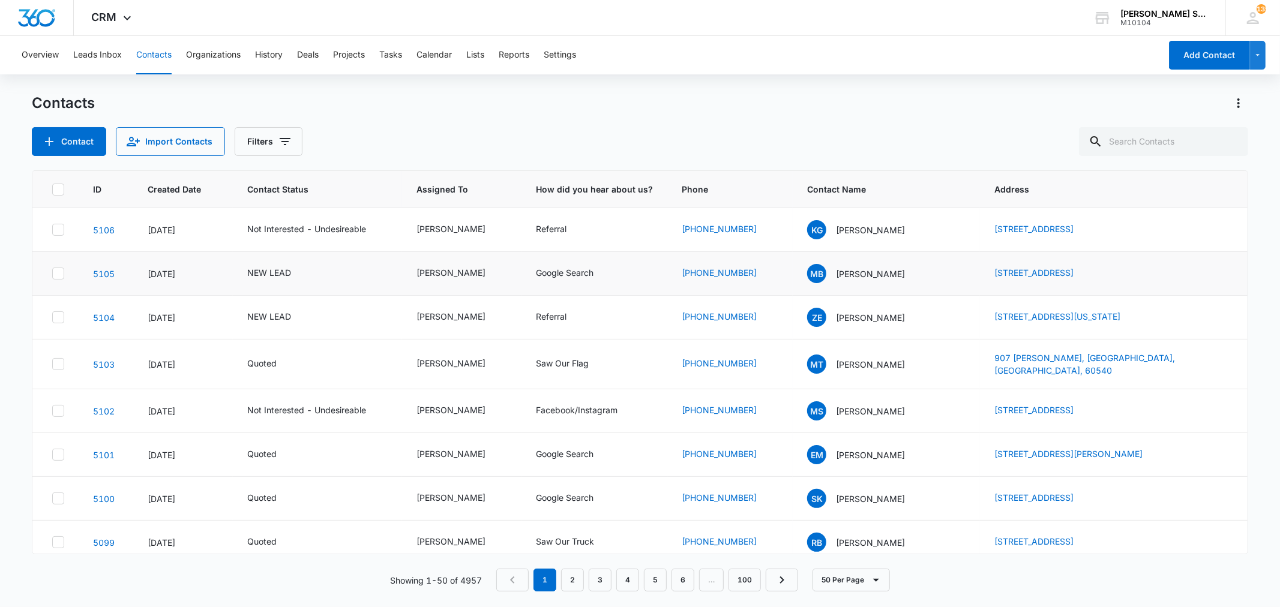
drag, startPoint x: 969, startPoint y: 270, endPoint x: 1108, endPoint y: 283, distance: 139.8
click at [1108, 283] on td "[STREET_ADDRESS]" at bounding box center [1113, 274] width 267 height 44
drag, startPoint x: 975, startPoint y: 270, endPoint x: 1143, endPoint y: 272, distance: 168.0
click at [1143, 272] on td "[STREET_ADDRESS]" at bounding box center [1113, 274] width 267 height 44
copy link "[STREET_ADDRESS]"
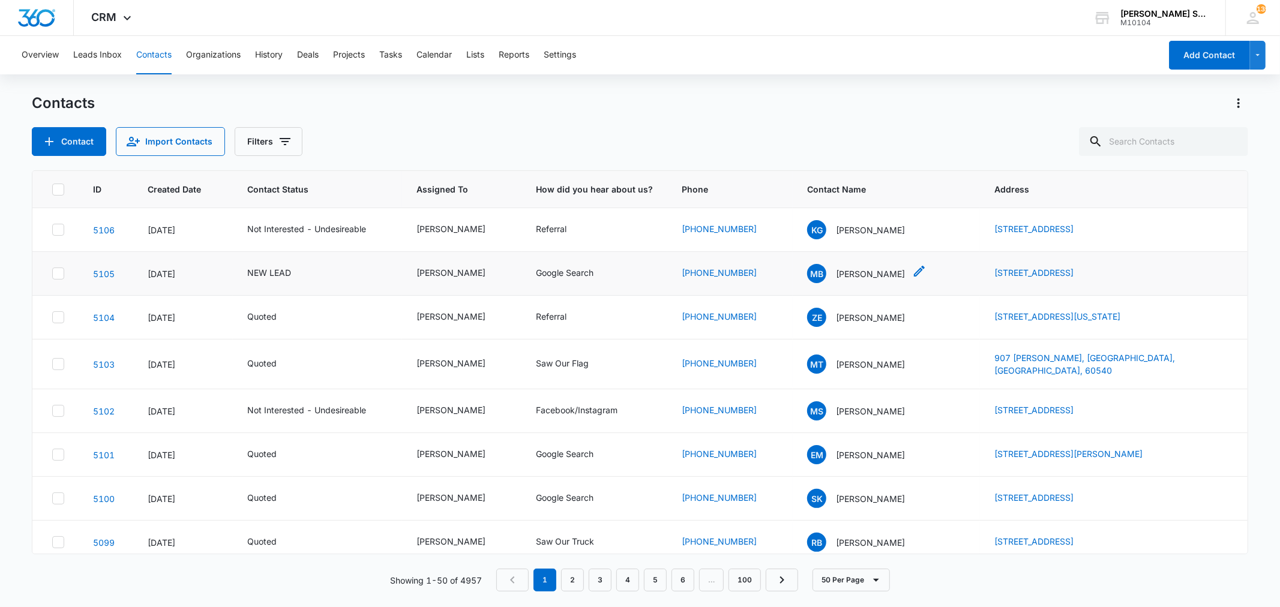
click at [865, 273] on p "[PERSON_NAME]" at bounding box center [870, 274] width 69 height 13
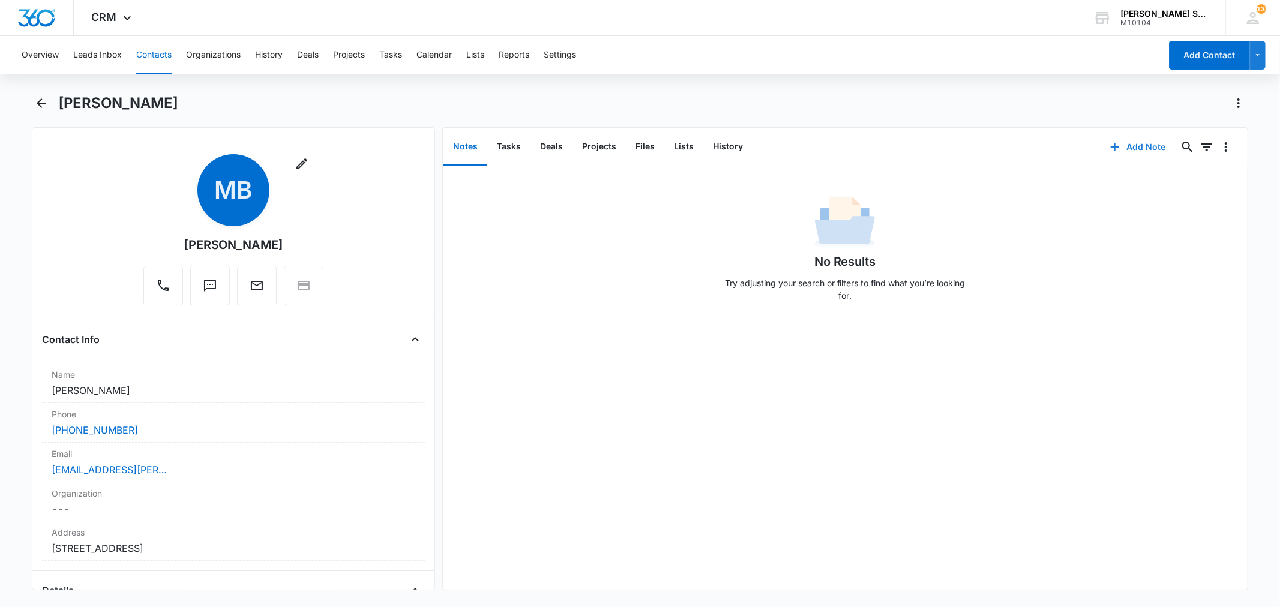
click at [1113, 142] on button "Add Note" at bounding box center [1138, 147] width 80 height 29
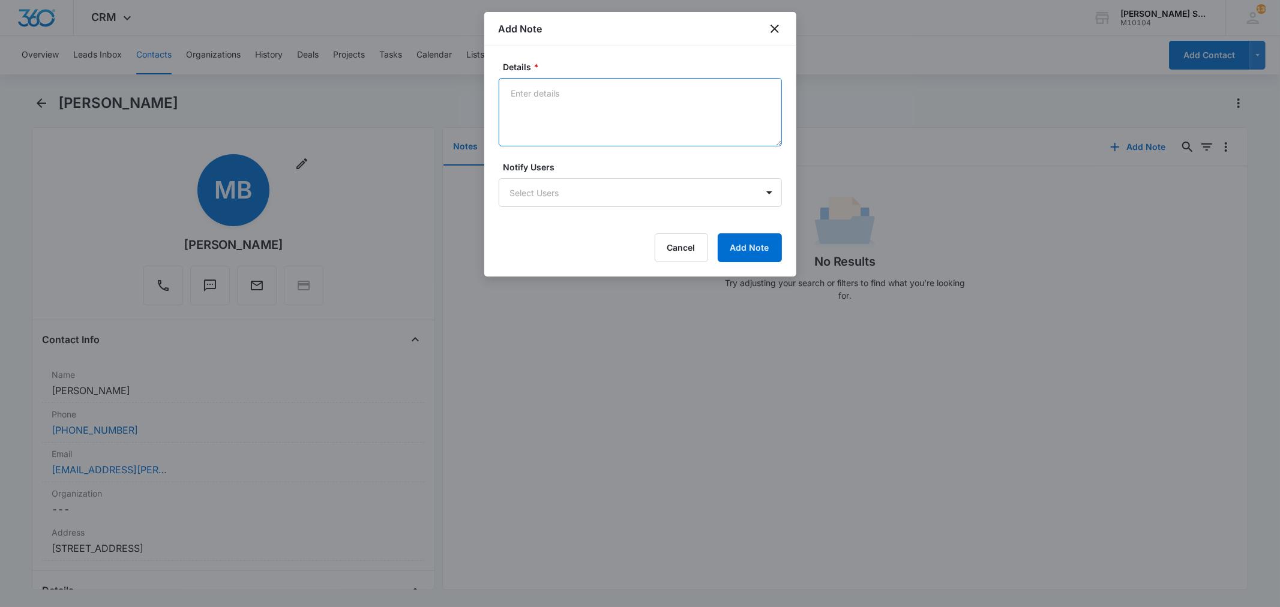
click at [580, 140] on textarea "Details *" at bounding box center [640, 112] width 283 height 68
type textarea "vb9 72"
click at [742, 236] on button "Add Note" at bounding box center [750, 247] width 64 height 29
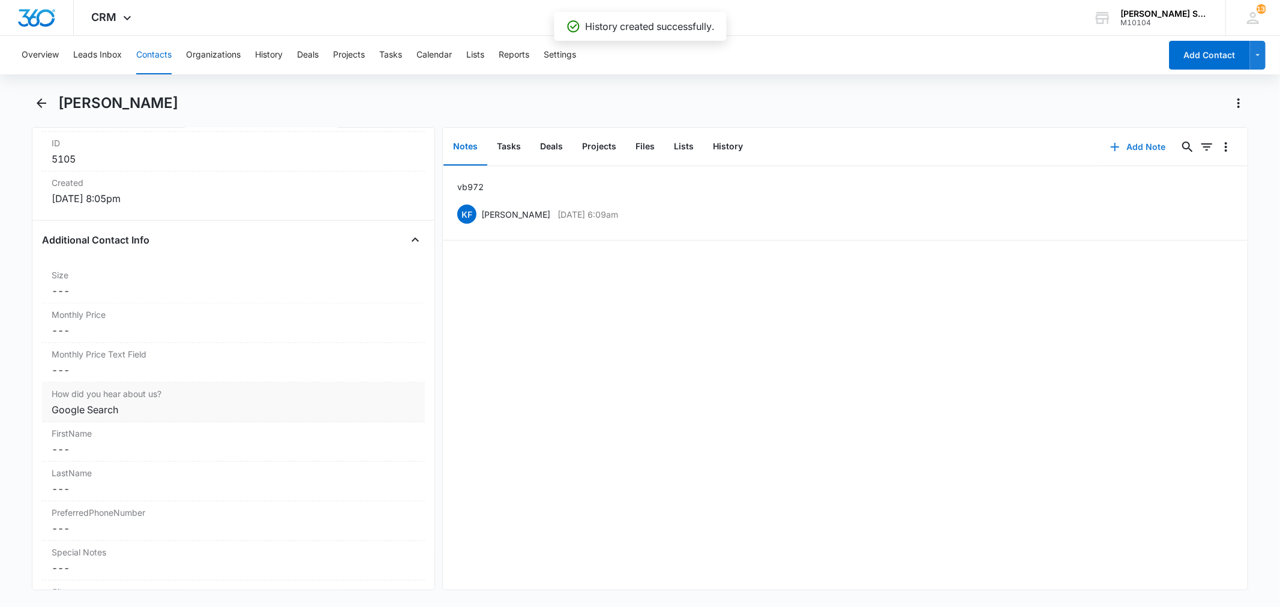
scroll to position [800, 0]
click at [101, 325] on dd "Cancel Save Changes ---" at bounding box center [233, 323] width 363 height 14
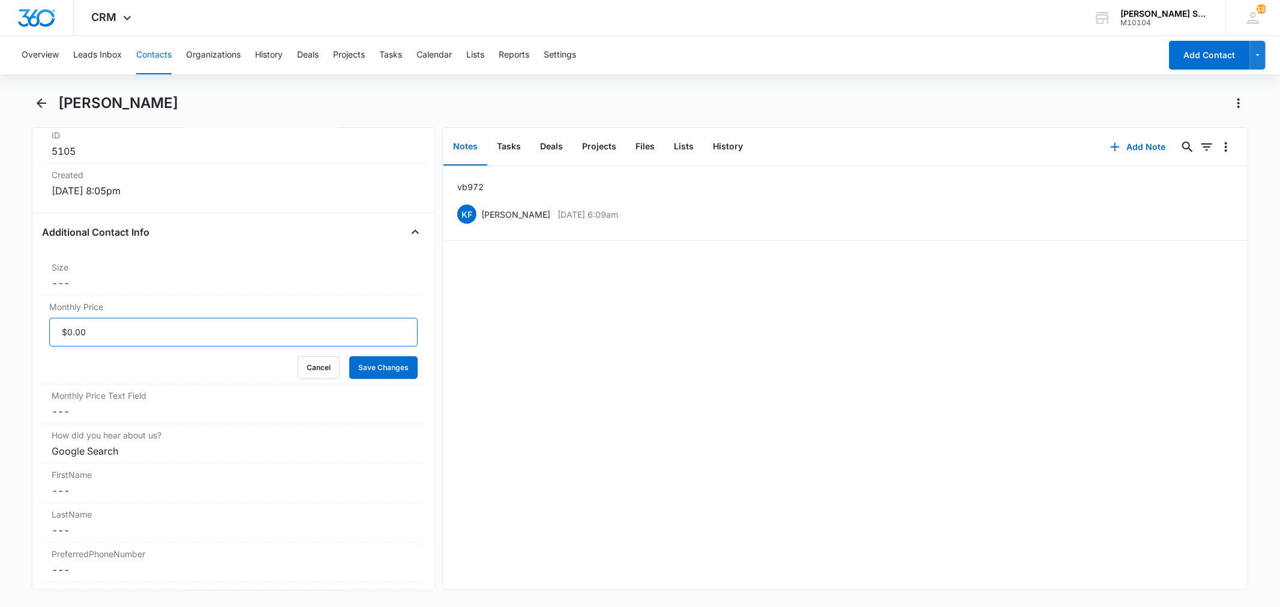
click at [97, 332] on input "Monthly Price" at bounding box center [233, 332] width 368 height 29
type input "$54.00"
click at [349, 356] on button "Save Changes" at bounding box center [383, 367] width 68 height 23
click at [94, 270] on label "Size" at bounding box center [233, 267] width 363 height 13
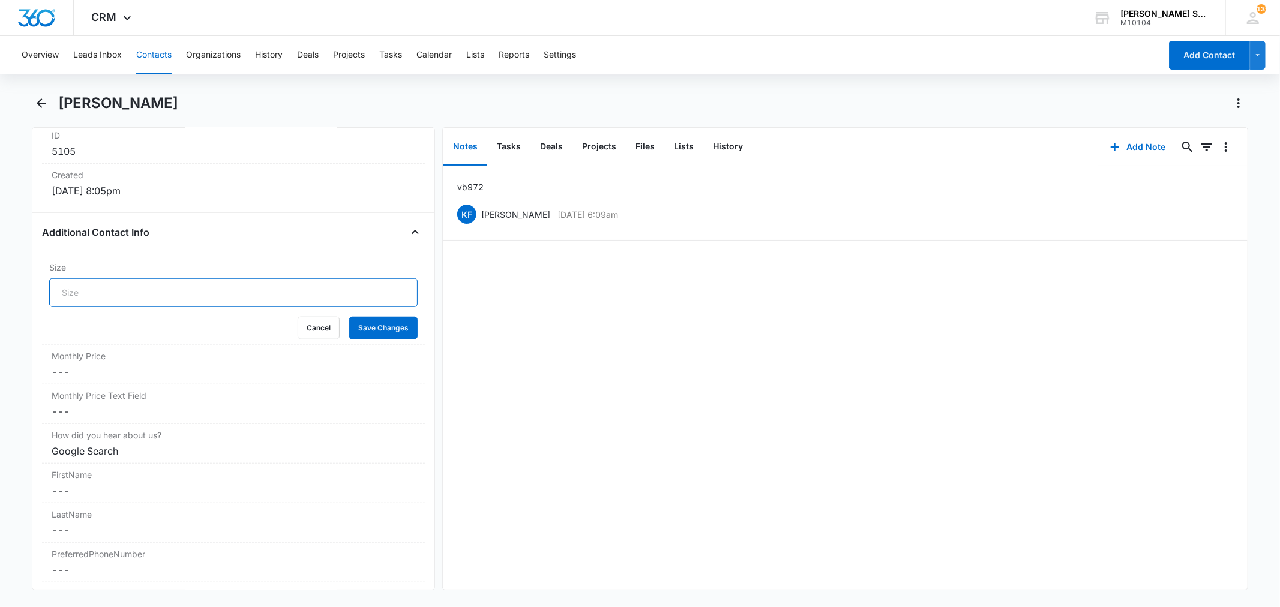
click at [90, 290] on input "Size" at bounding box center [233, 292] width 368 height 29
click at [349, 317] on button "Save Changes" at bounding box center [383, 328] width 68 height 23
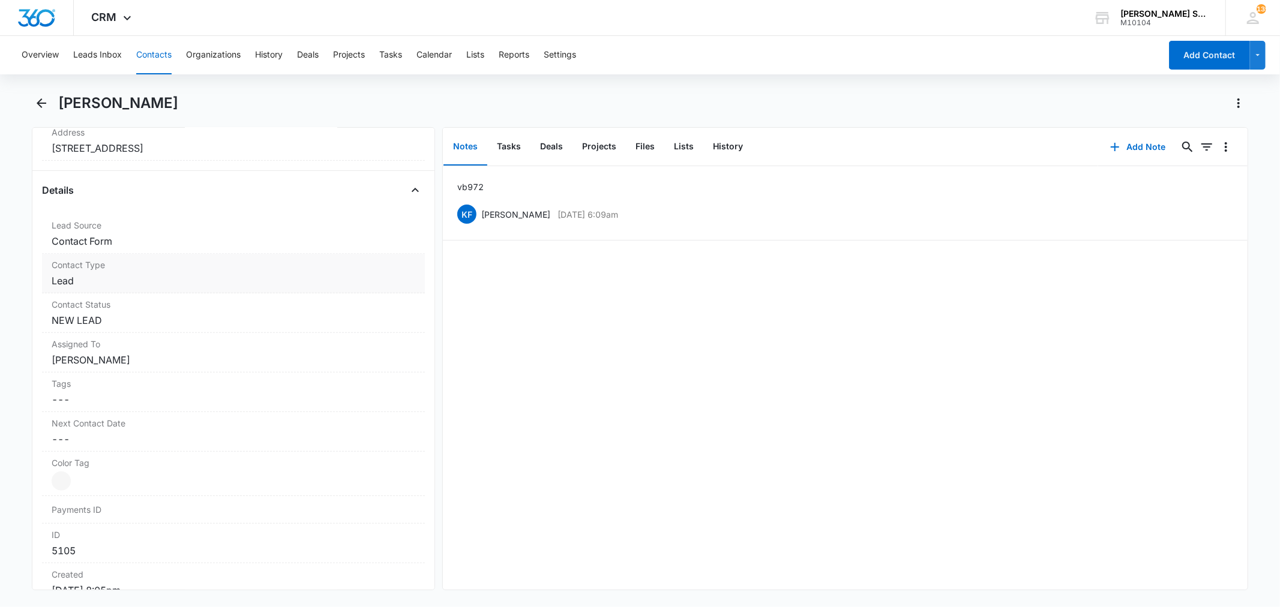
scroll to position [400, 0]
type input "10"
click at [97, 327] on dd "Cancel Save Changes NEW LEAD" at bounding box center [233, 321] width 363 height 14
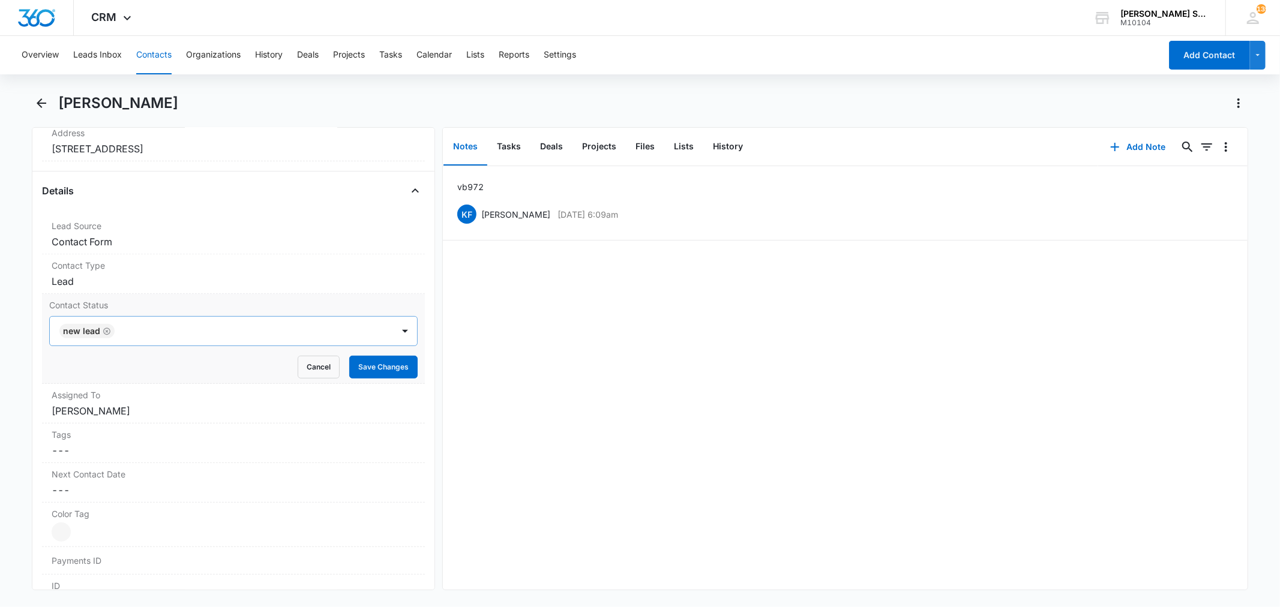
click at [103, 332] on icon "Remove NEW LEAD" at bounding box center [106, 331] width 7 height 7
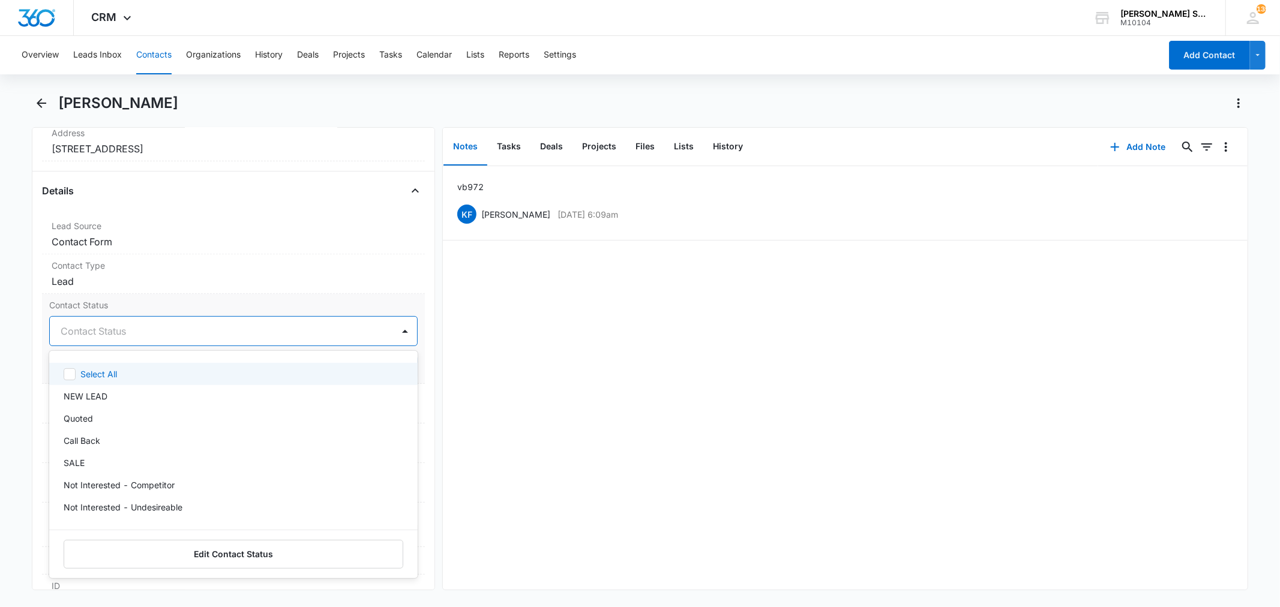
click at [94, 332] on div at bounding box center [219, 331] width 316 height 17
click at [95, 412] on div "Quoted" at bounding box center [232, 418] width 337 height 13
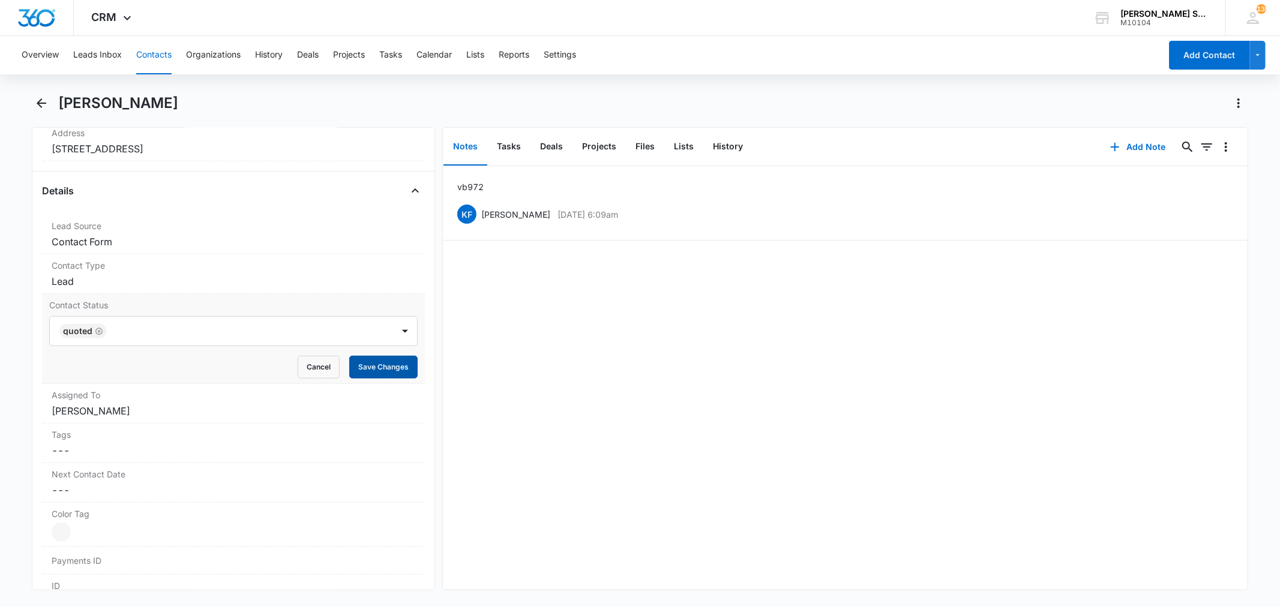
drag, startPoint x: 158, startPoint y: 305, endPoint x: 353, endPoint y: 355, distance: 200.8
click at [165, 307] on label "Contact Status" at bounding box center [233, 305] width 368 height 13
click at [370, 362] on button "Save Changes" at bounding box center [383, 367] width 68 height 23
click at [126, 404] on dd "Cancel Save Changes [PERSON_NAME]" at bounding box center [233, 411] width 363 height 14
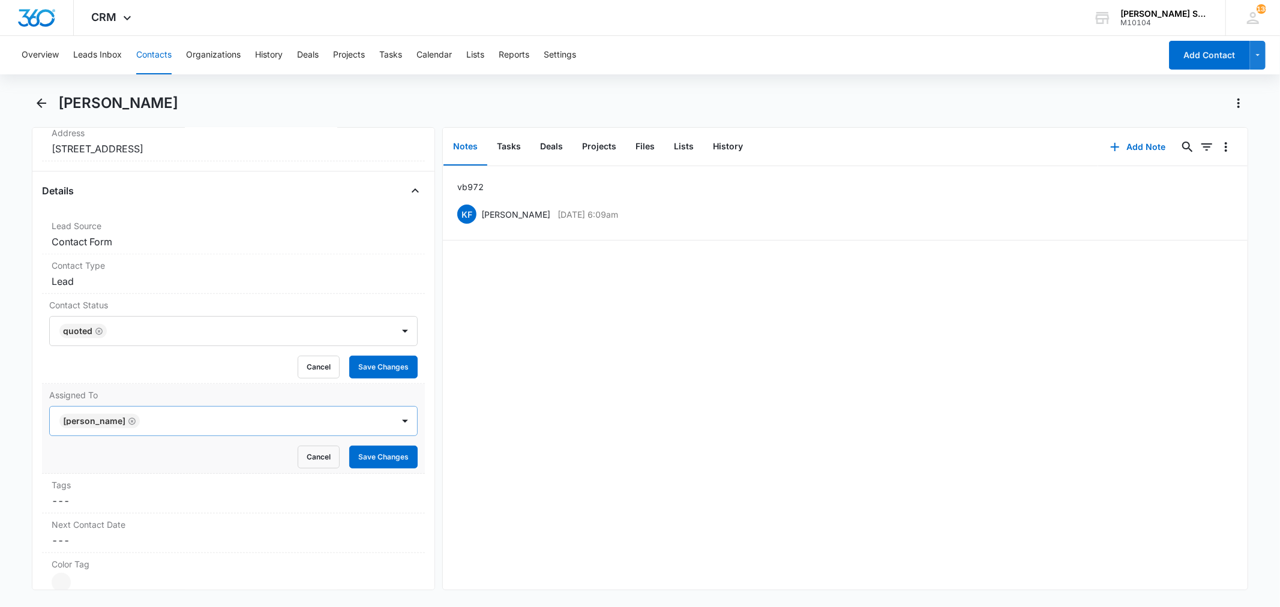
click at [136, 422] on icon "Remove Kenneth Florman" at bounding box center [131, 421] width 7 height 7
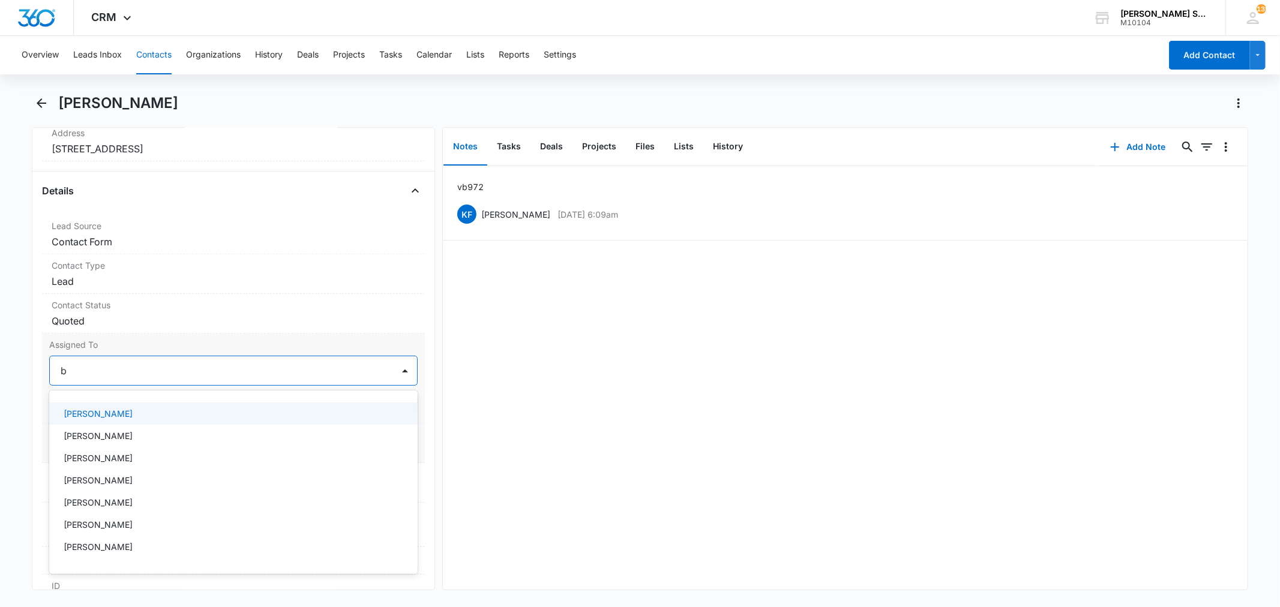
type input "br"
click at [88, 415] on p "[PERSON_NAME]" at bounding box center [98, 413] width 69 height 13
drag, startPoint x: 229, startPoint y: 342, endPoint x: 315, endPoint y: 374, distance: 92.1
click at [231, 341] on label "Assigned To" at bounding box center [233, 344] width 368 height 13
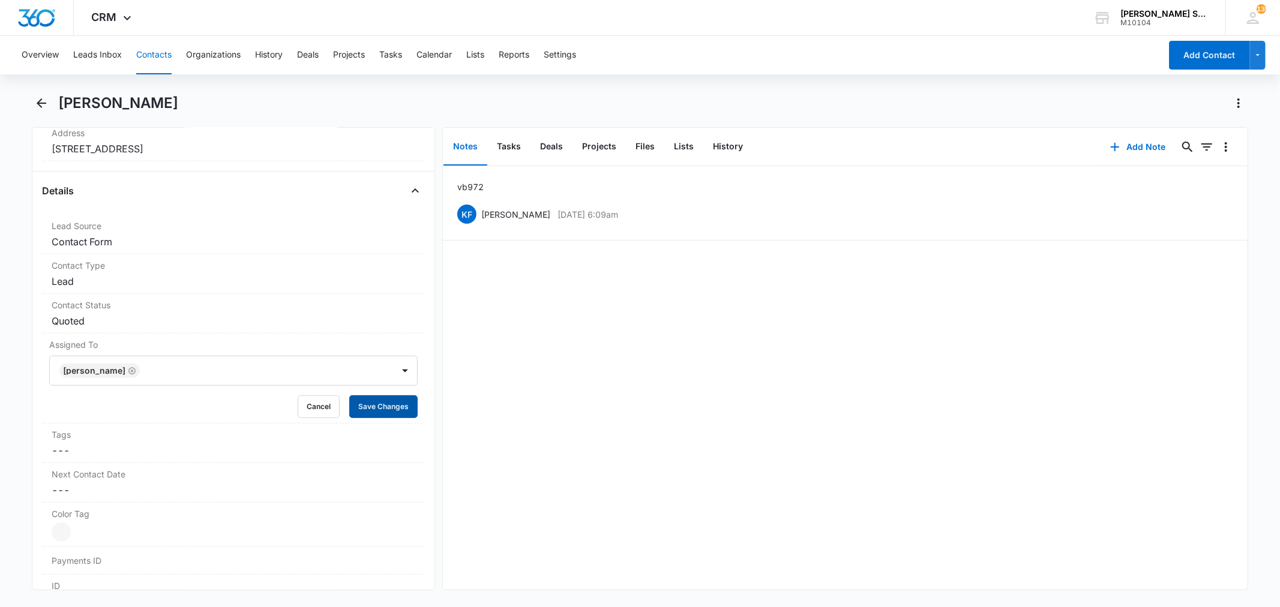
click at [369, 402] on button "Save Changes" at bounding box center [383, 406] width 68 height 23
